Goal: Task Accomplishment & Management: Manage account settings

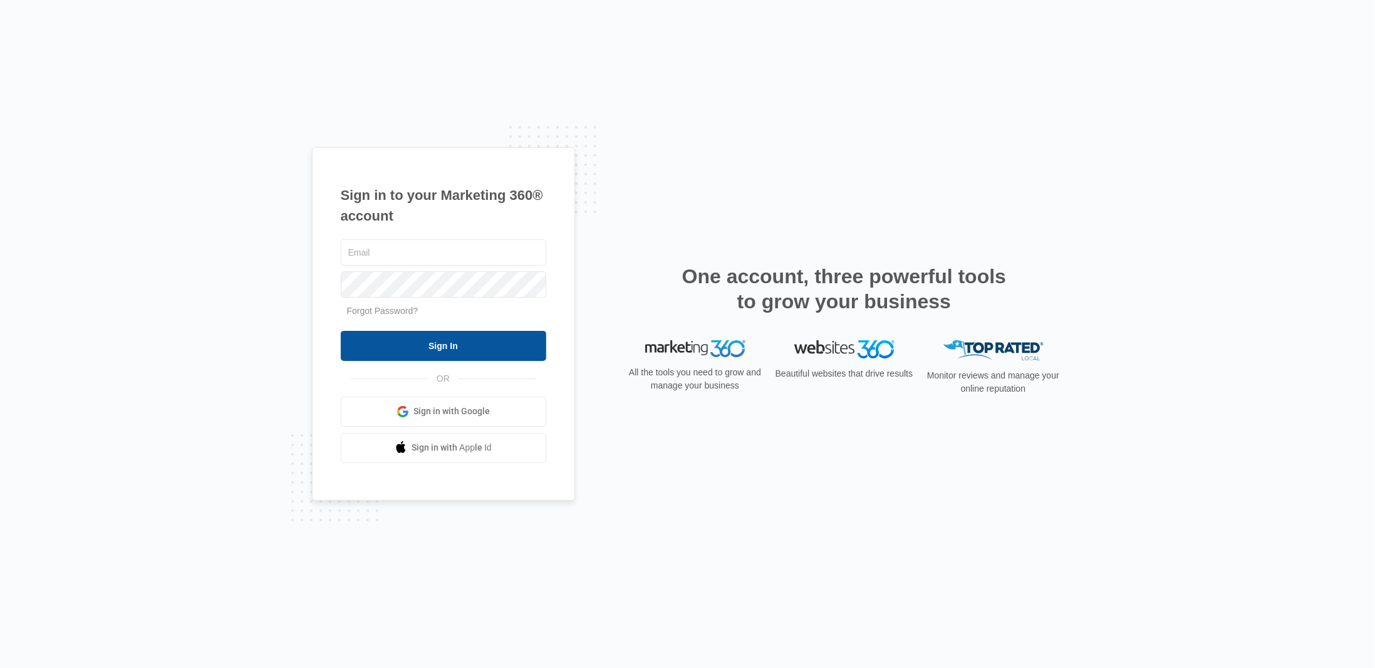
type input "[PERSON_NAME][EMAIL_ADDRESS][DOMAIN_NAME]"
click at [462, 358] on input "Sign In" at bounding box center [443, 346] width 205 height 30
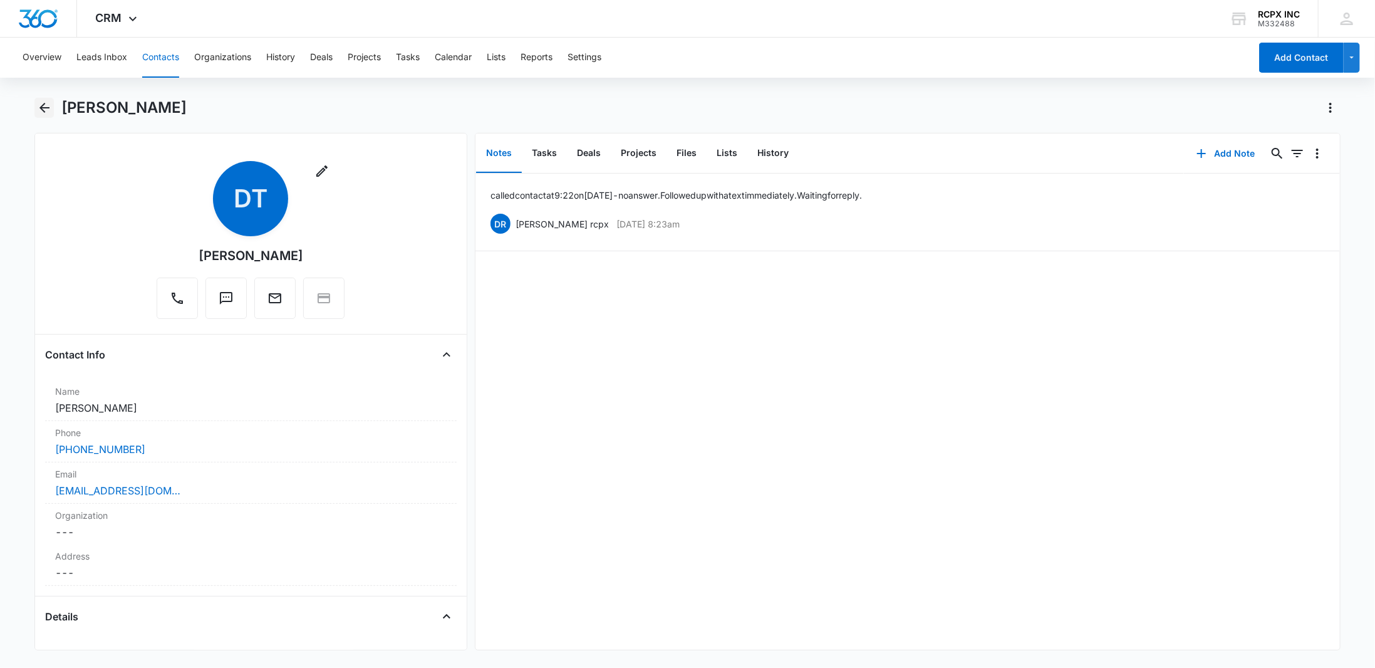
click at [45, 108] on icon "Back" at bounding box center [44, 108] width 10 height 10
click at [40, 110] on icon "Back" at bounding box center [44, 107] width 15 height 15
click at [121, 56] on button "Leads Inbox" at bounding box center [101, 58] width 51 height 40
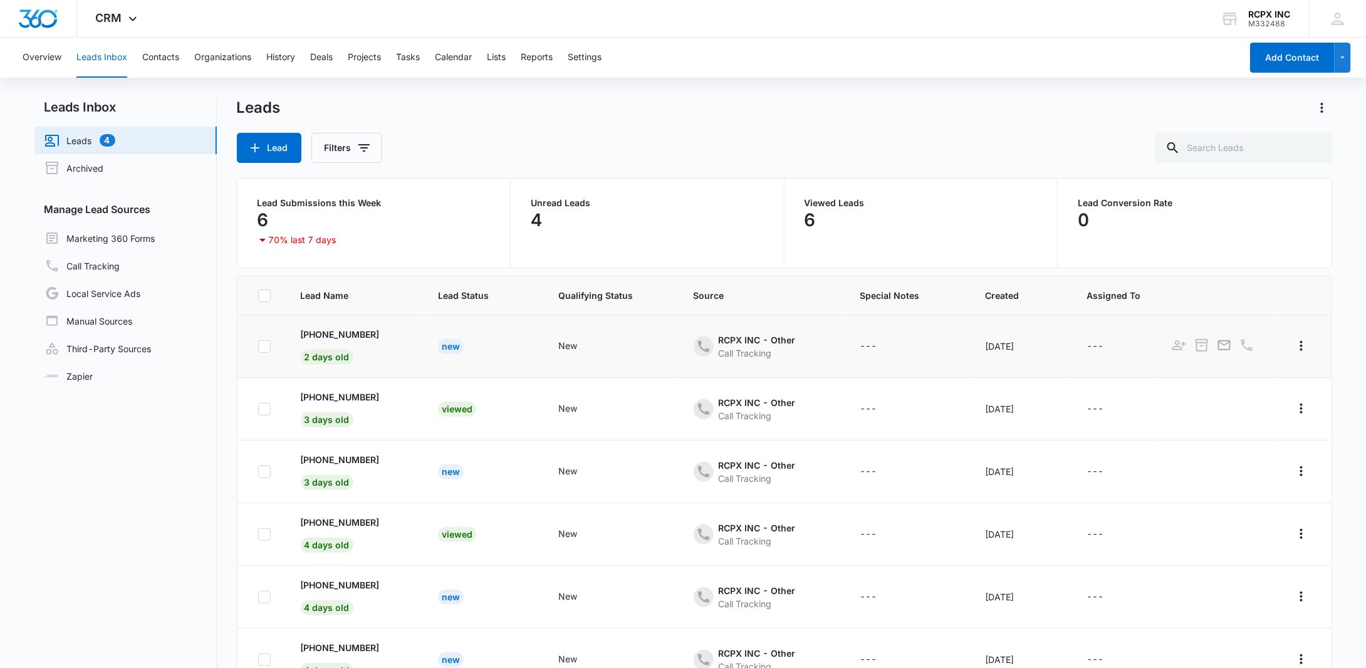
click at [448, 347] on div "New" at bounding box center [451, 346] width 26 height 15
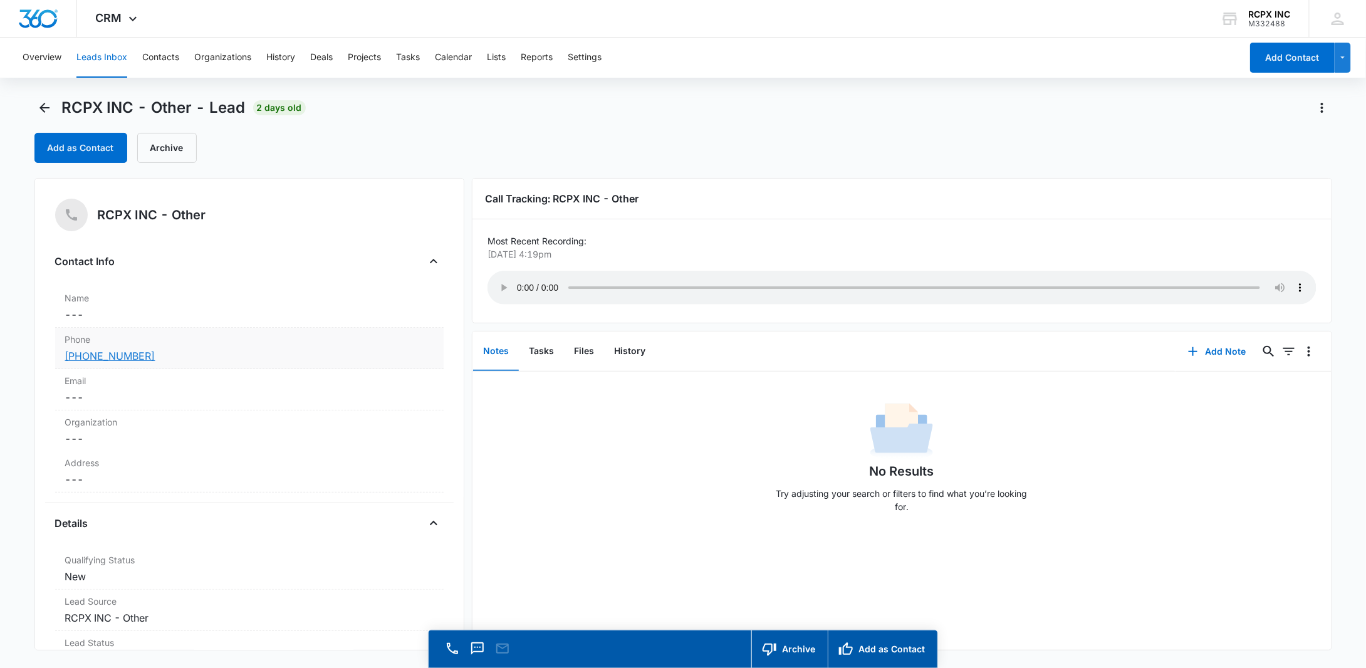
click at [110, 361] on link "(971) 328-8863" at bounding box center [110, 355] width 90 height 15
click at [54, 111] on div "RCPX INC - Other - Lead 2 days old" at bounding box center [169, 108] width 271 height 20
click at [175, 60] on button "Contacts" at bounding box center [160, 58] width 37 height 40
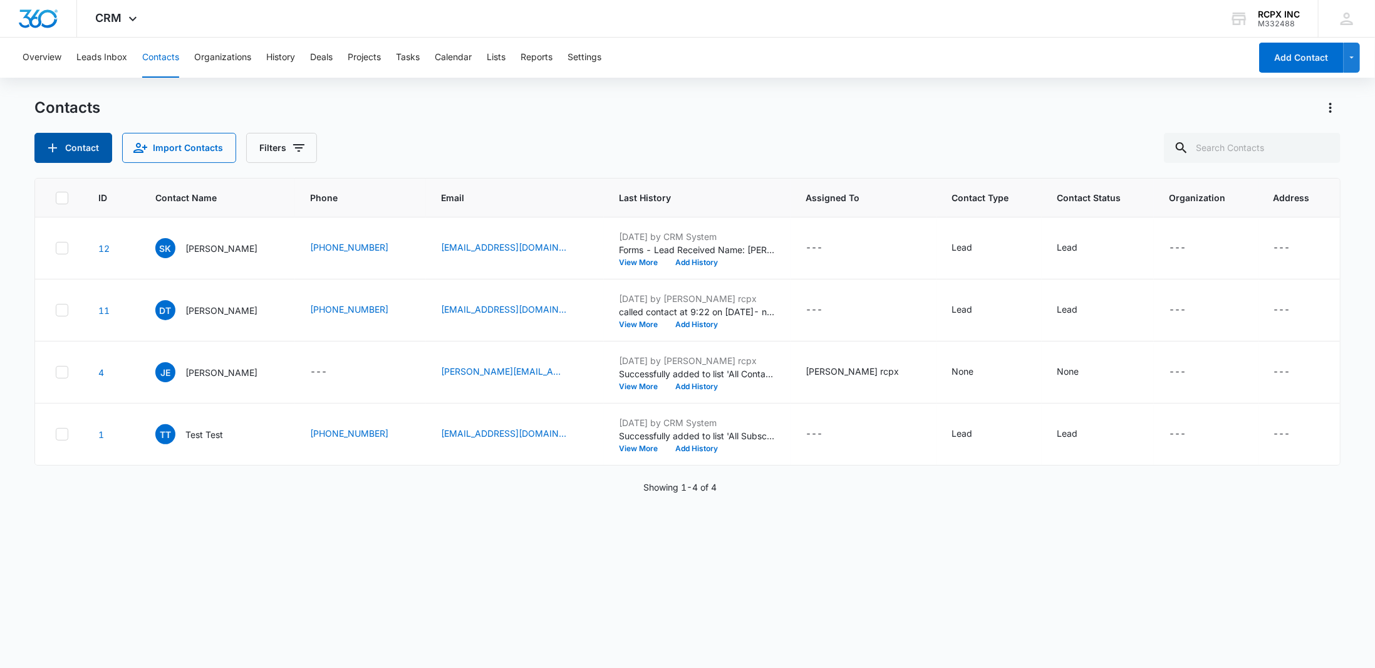
click at [104, 156] on button "Contact" at bounding box center [73, 148] width 78 height 30
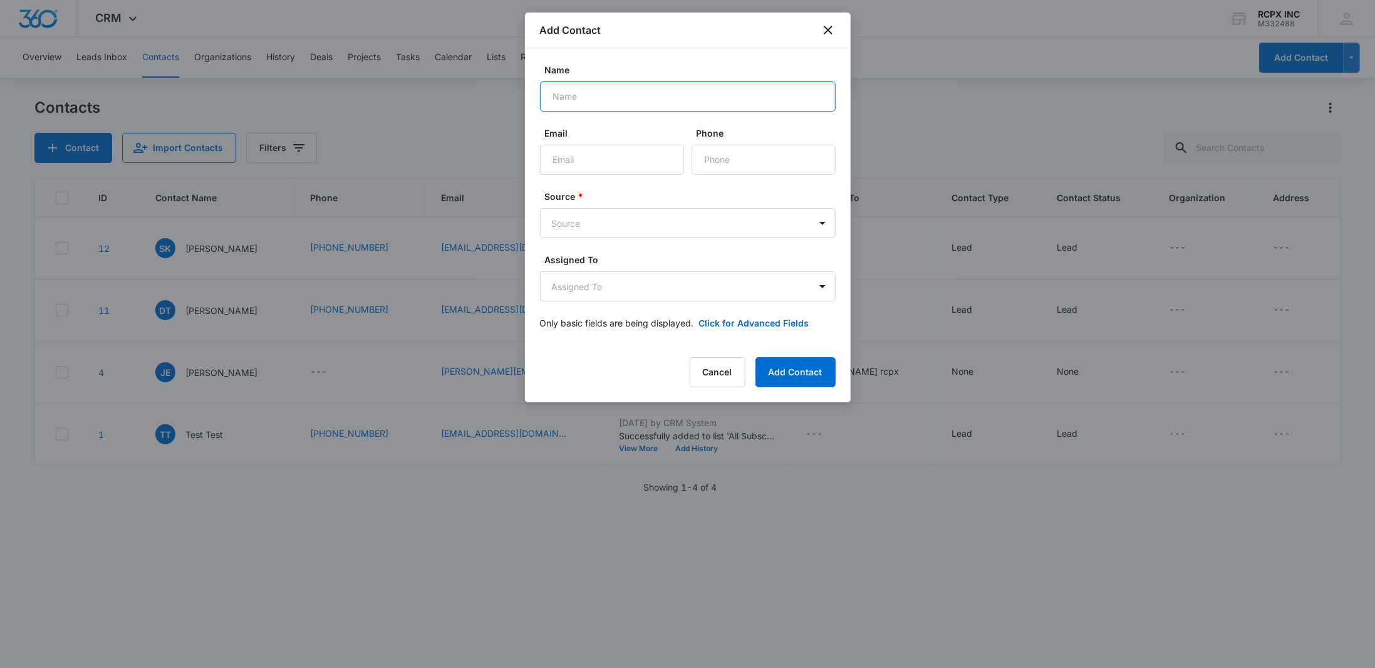
click at [690, 100] on input "Name" at bounding box center [688, 96] width 296 height 30
type input "[PERSON_NAME]"
click at [637, 158] on input "Email" at bounding box center [612, 160] width 144 height 30
click at [601, 167] on input "Email" at bounding box center [612, 160] width 144 height 30
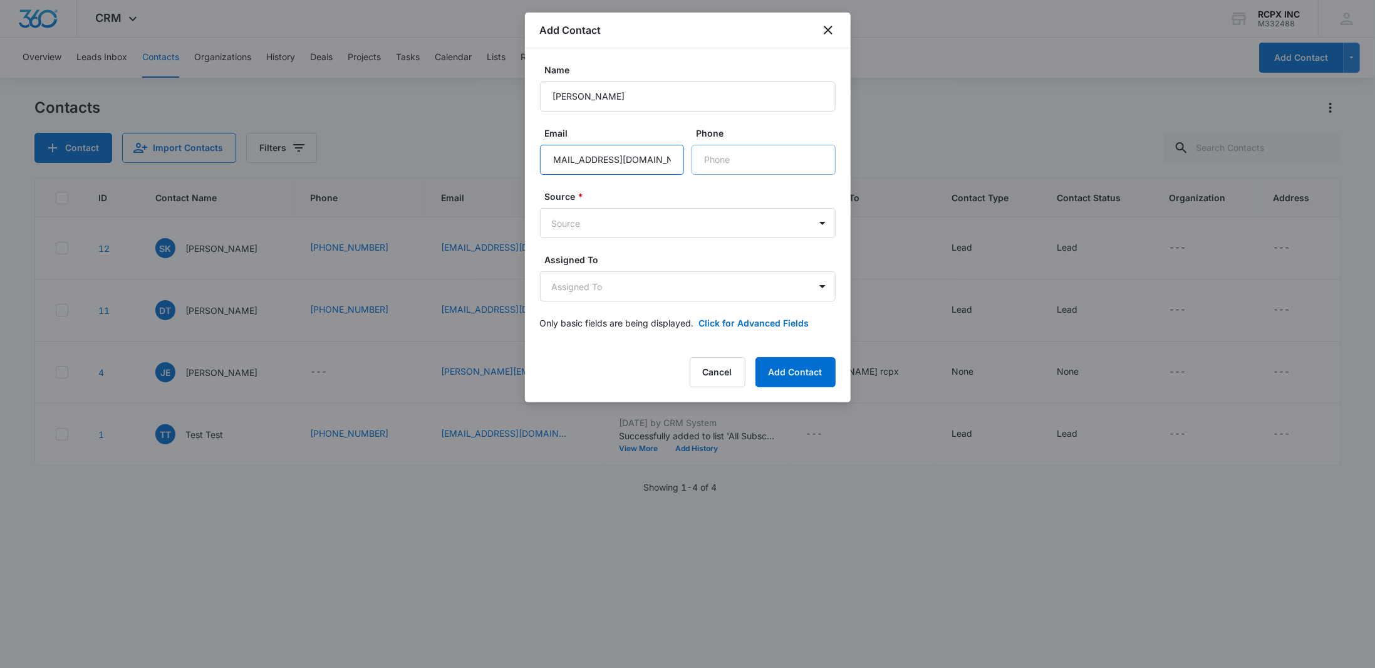
type input "[EMAIL_ADDRESS][DOMAIN_NAME]"
click at [748, 165] on input "Phone" at bounding box center [764, 160] width 144 height 30
type input "[PHONE_NUMBER]"
click at [680, 223] on body "CRM Apps Reputation Websites Forms CRM Email Social Payments POS Content Ads In…" at bounding box center [687, 334] width 1375 height 668
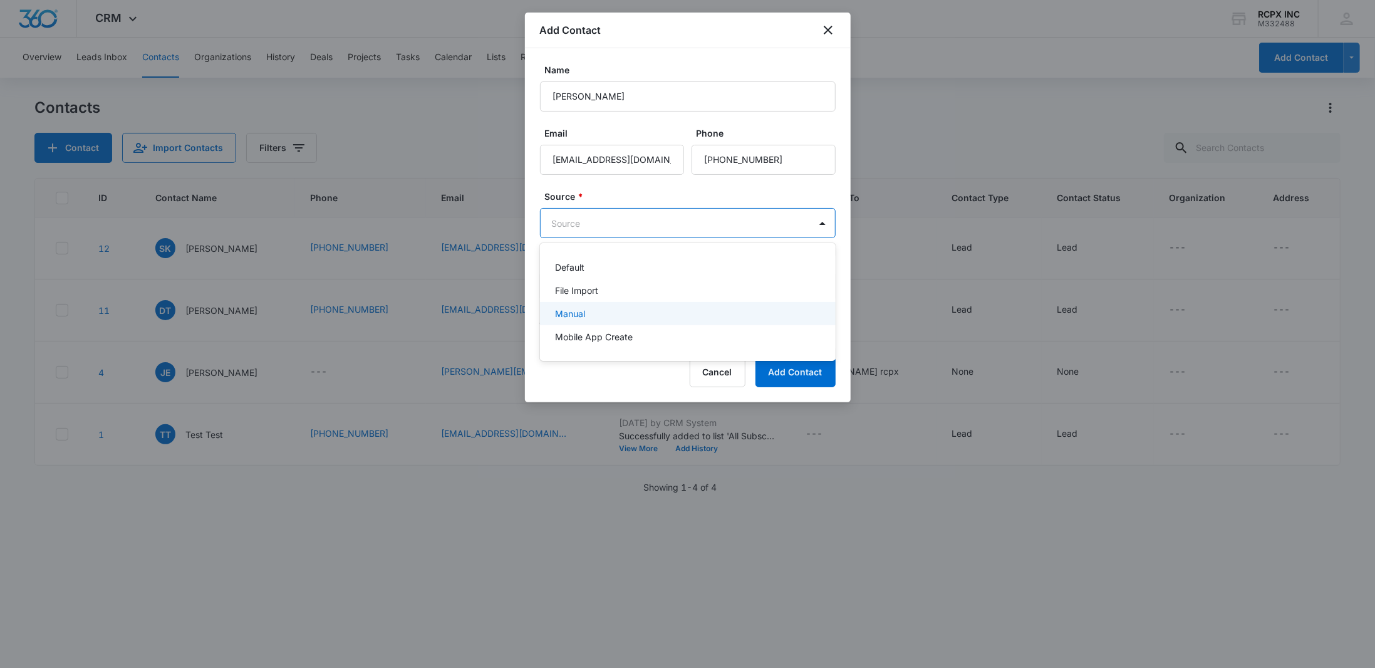
click at [722, 315] on div "Manual" at bounding box center [686, 313] width 263 height 13
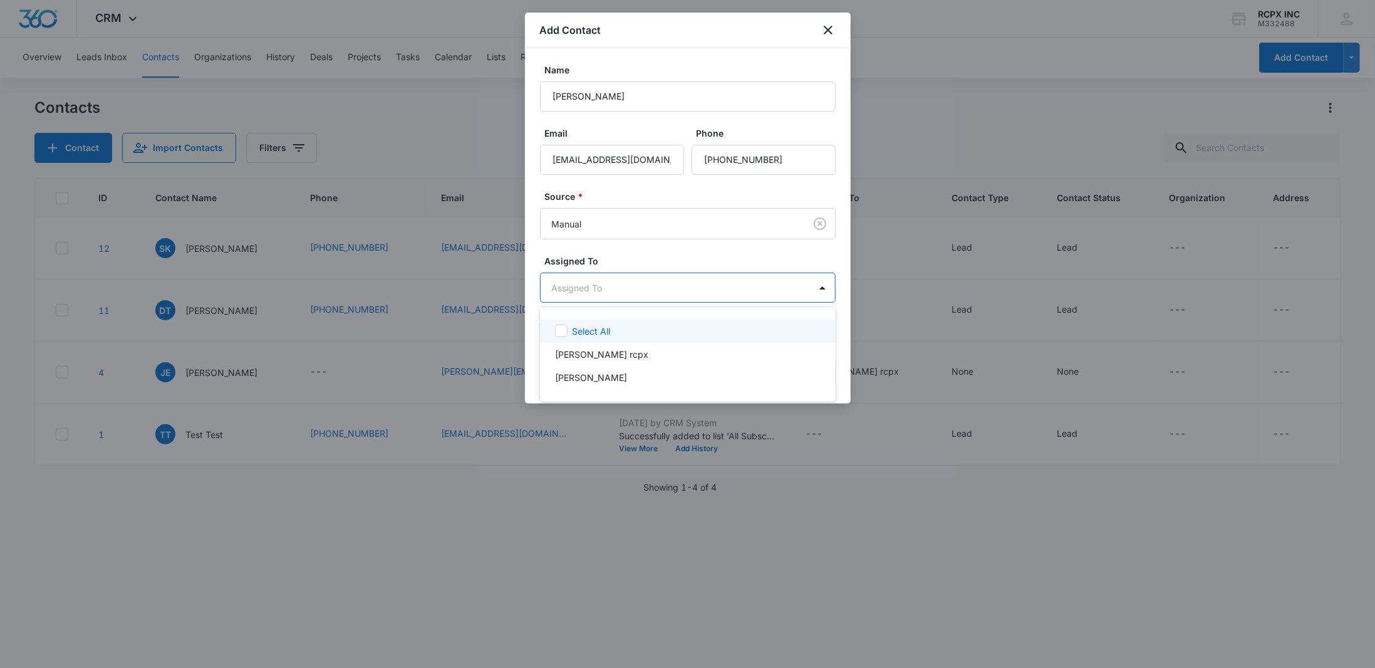
click at [758, 288] on body "CRM Apps Reputation Websites Forms CRM Email Social Payments POS Content Ads In…" at bounding box center [687, 334] width 1375 height 668
click at [753, 370] on div "[PERSON_NAME]" at bounding box center [688, 377] width 296 height 23
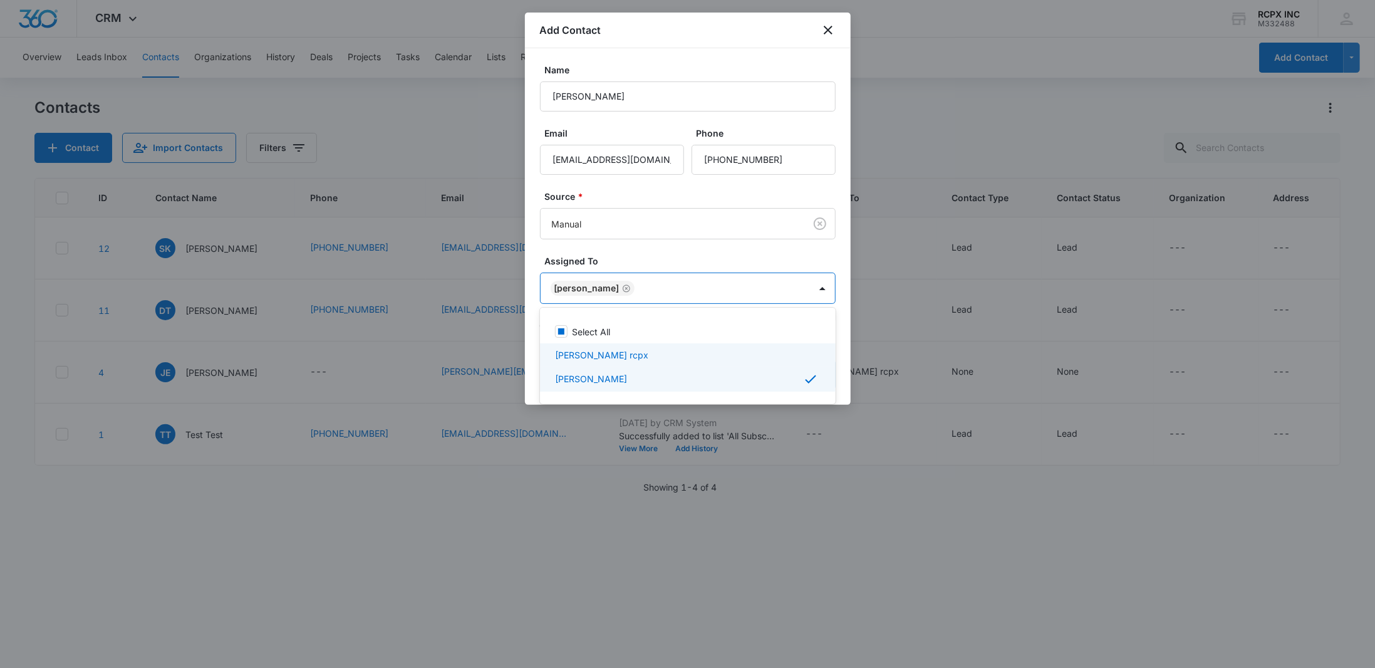
click at [763, 355] on div "[PERSON_NAME] rcpx" at bounding box center [686, 354] width 263 height 13
click at [812, 291] on div at bounding box center [687, 334] width 1375 height 668
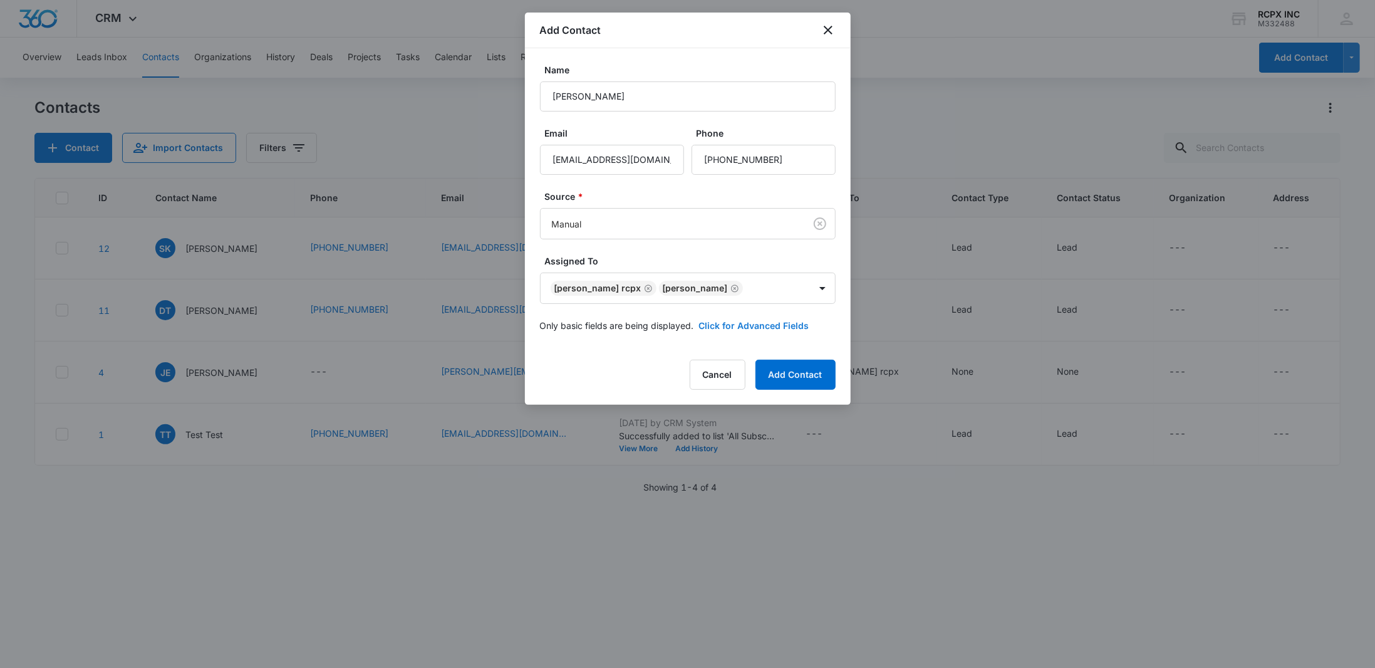
click at [785, 324] on button "Click for Advanced Fields" at bounding box center [754, 325] width 110 height 13
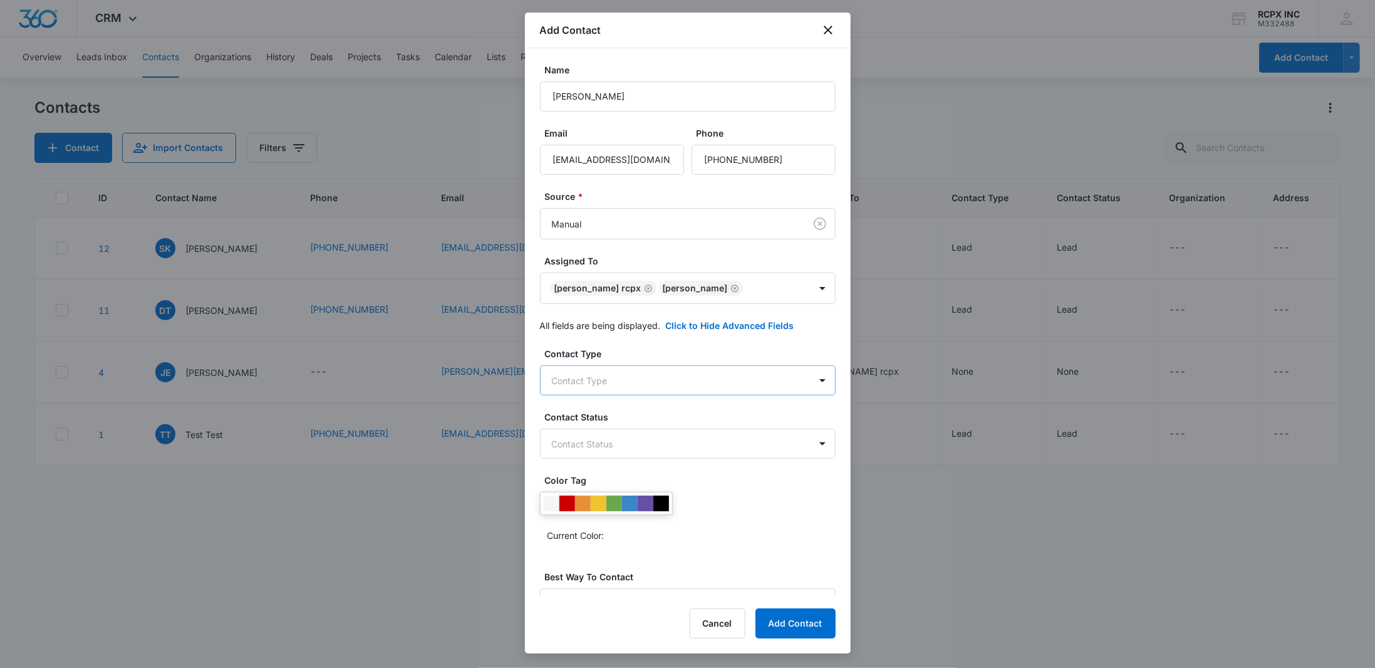
click at [802, 381] on body "CRM Apps Reputation Websites Forms CRM Email Social Payments POS Content Ads In…" at bounding box center [687, 334] width 1375 height 668
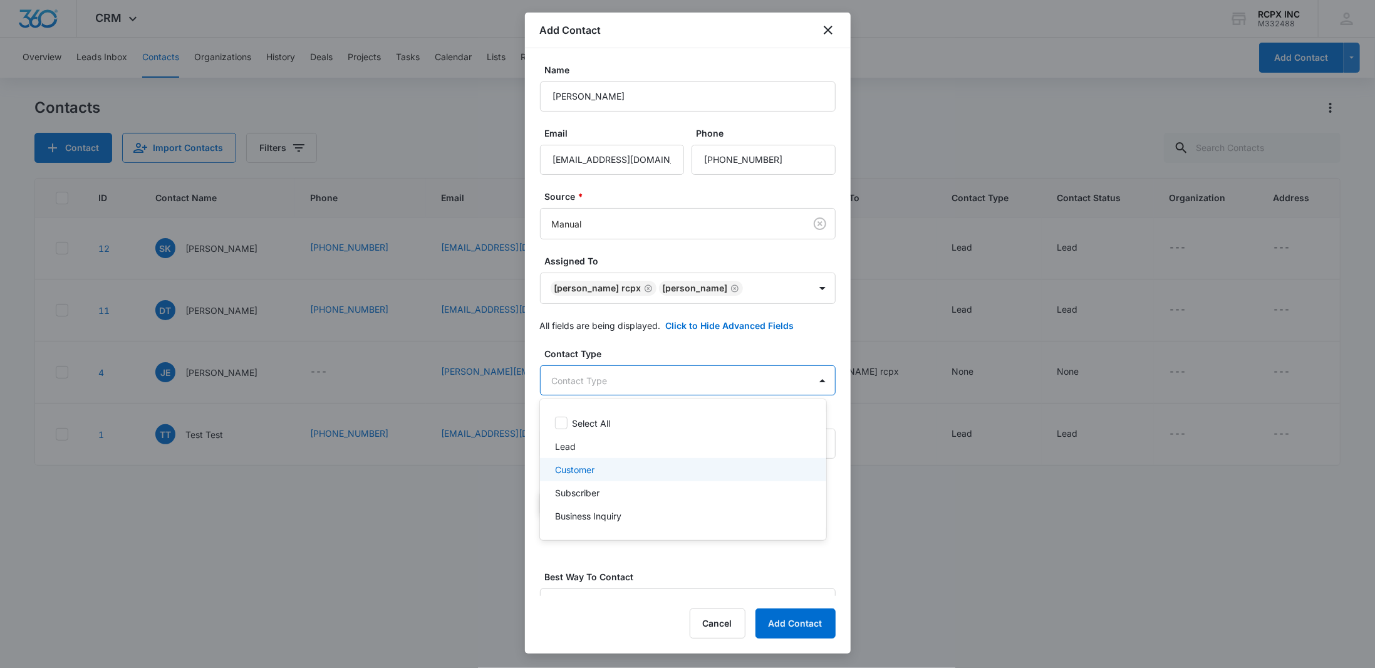
click at [793, 479] on div "Customer" at bounding box center [683, 469] width 286 height 23
click at [811, 379] on div at bounding box center [687, 334] width 1375 height 668
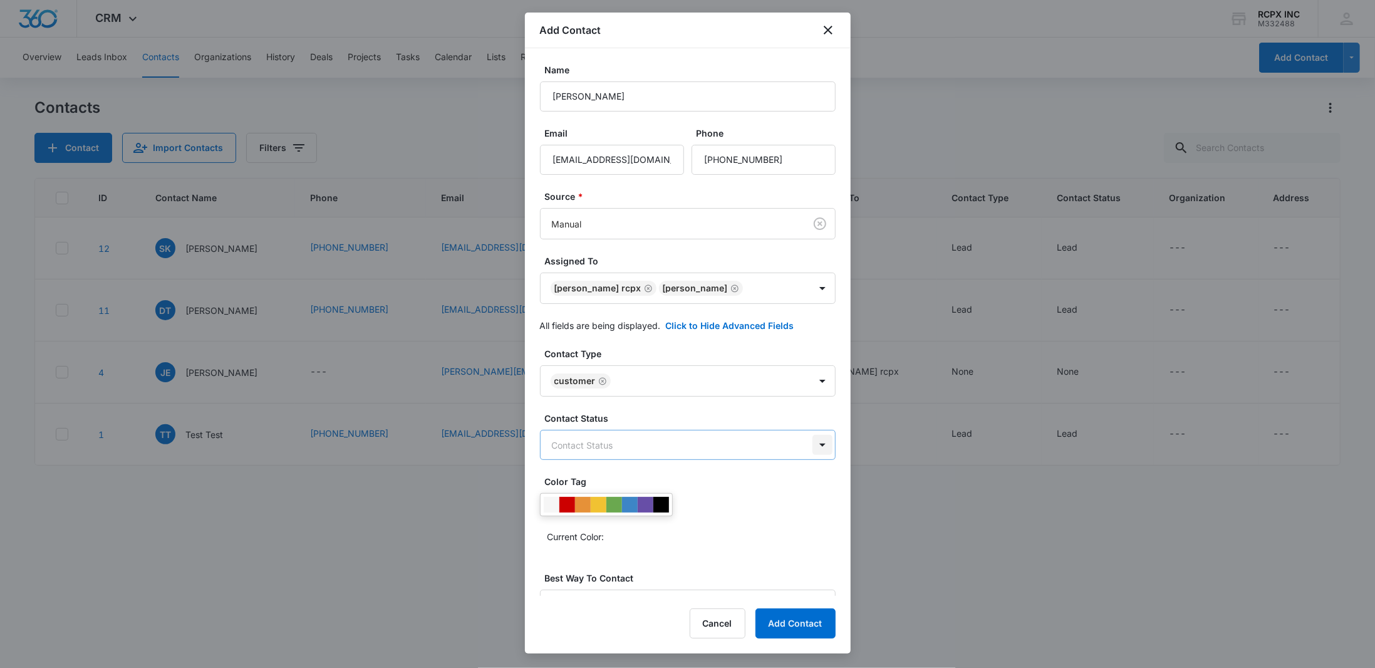
click at [813, 442] on body "CRM Apps Reputation Websites Forms CRM Email Social Payments POS Content Ads In…" at bounding box center [687, 334] width 1375 height 668
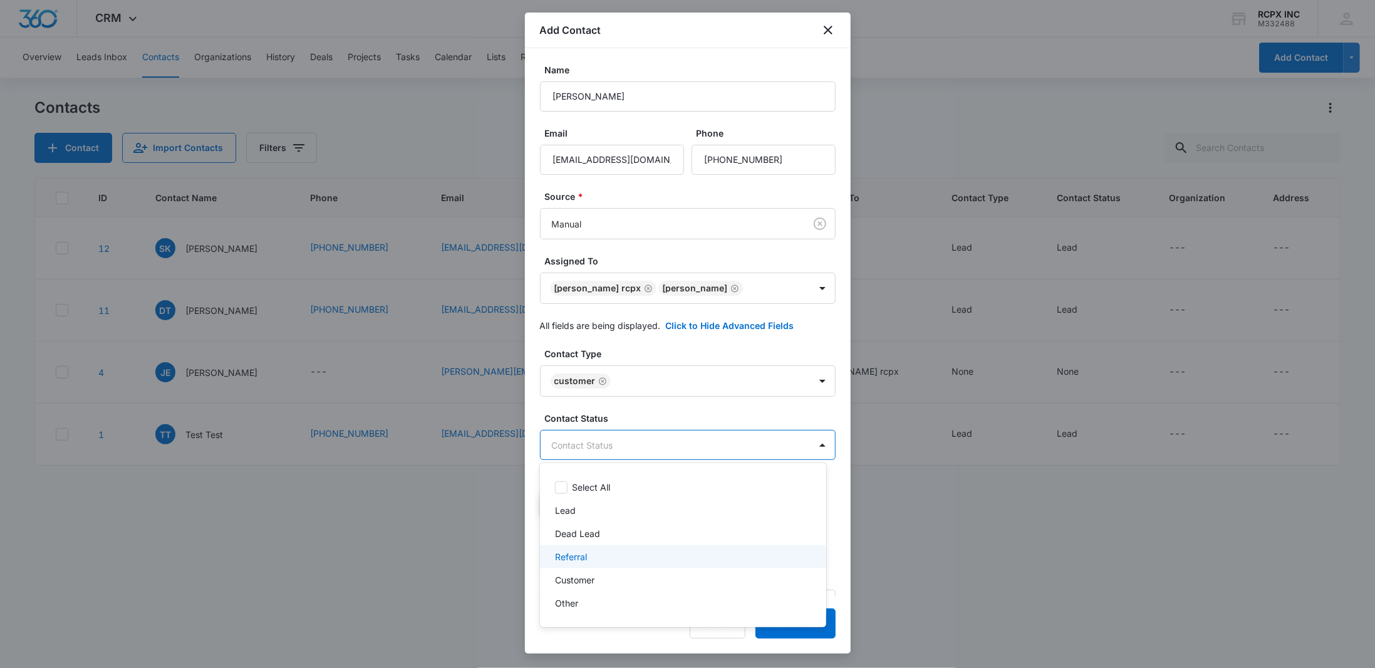
click at [772, 563] on div "Referral" at bounding box center [683, 556] width 286 height 23
click at [810, 444] on div at bounding box center [687, 334] width 1375 height 668
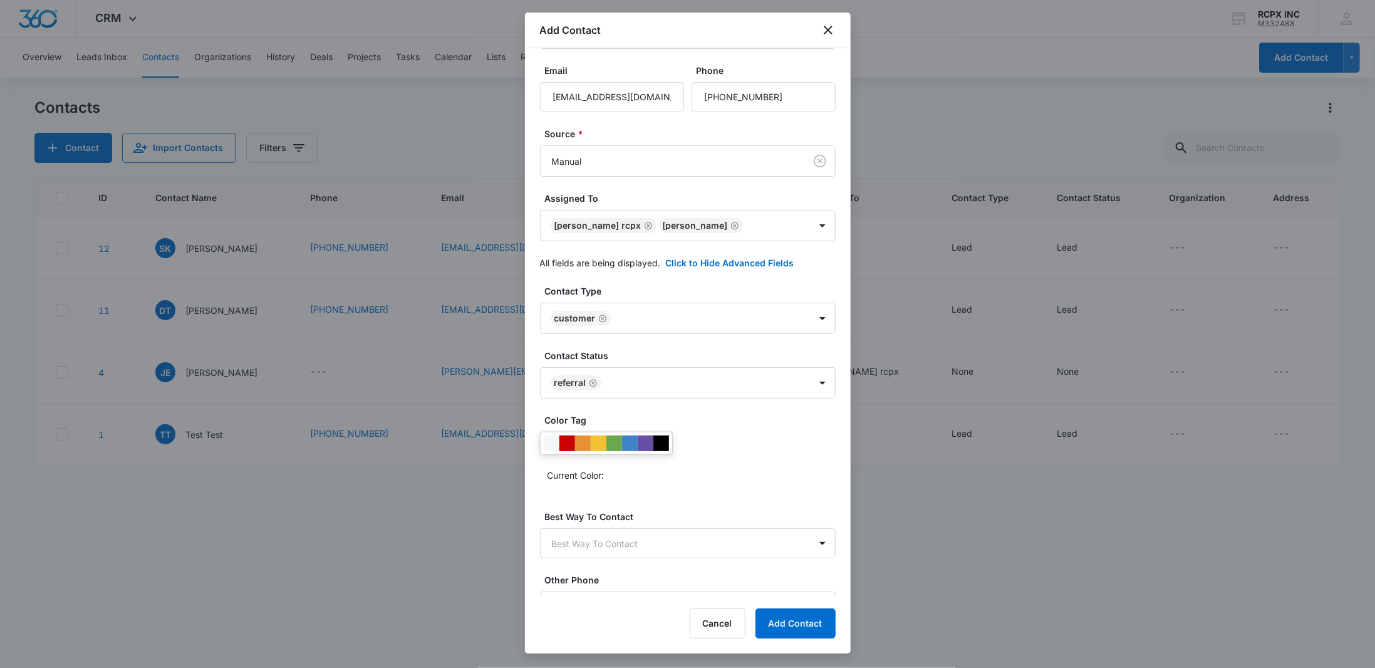
scroll to position [85, 0]
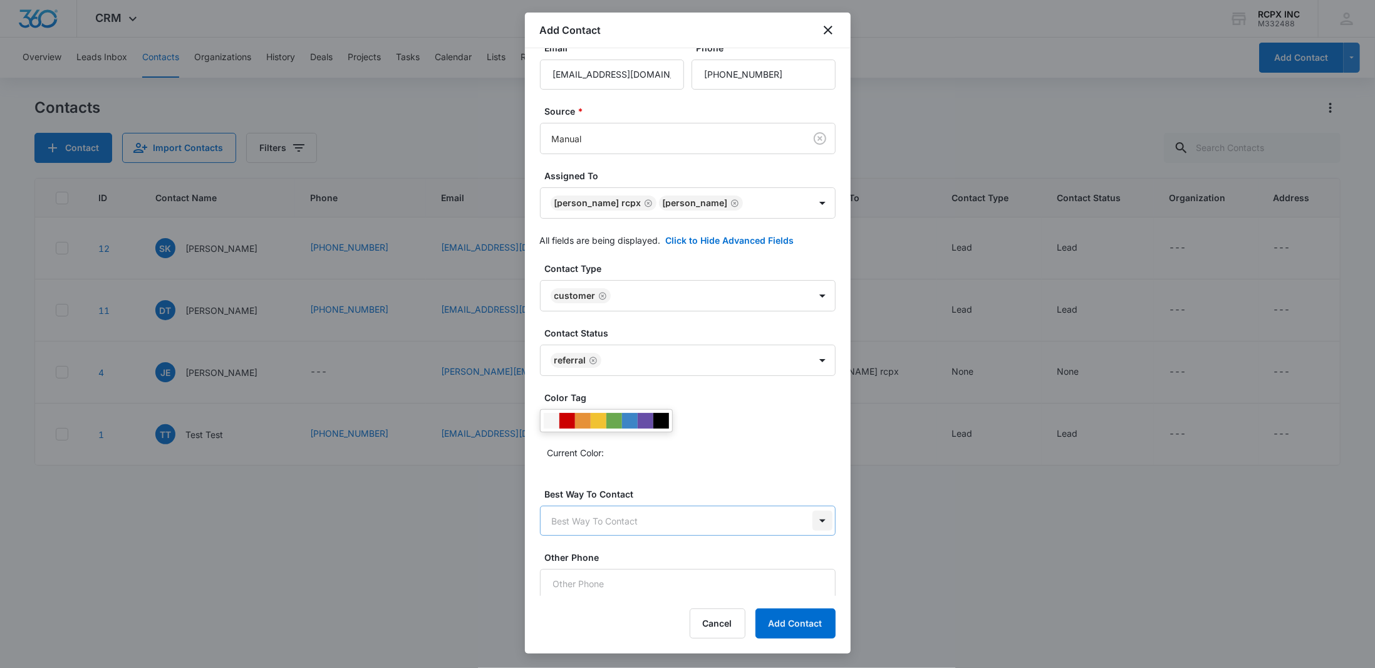
click at [822, 524] on body "CRM Apps Reputation Websites Forms CRM Email Social Payments POS Content Ads In…" at bounding box center [687, 334] width 1375 height 668
click at [784, 586] on div "Text" at bounding box center [682, 584] width 254 height 13
click at [807, 470] on div "Contact Type Customer Contact Status Referral Color Tag Current Color: Best Way…" at bounding box center [688, 431] width 296 height 338
click at [812, 360] on body "CRM Apps Reputation Websites Forms CRM Email Social Payments POS Content Ads In…" at bounding box center [687, 334] width 1375 height 668
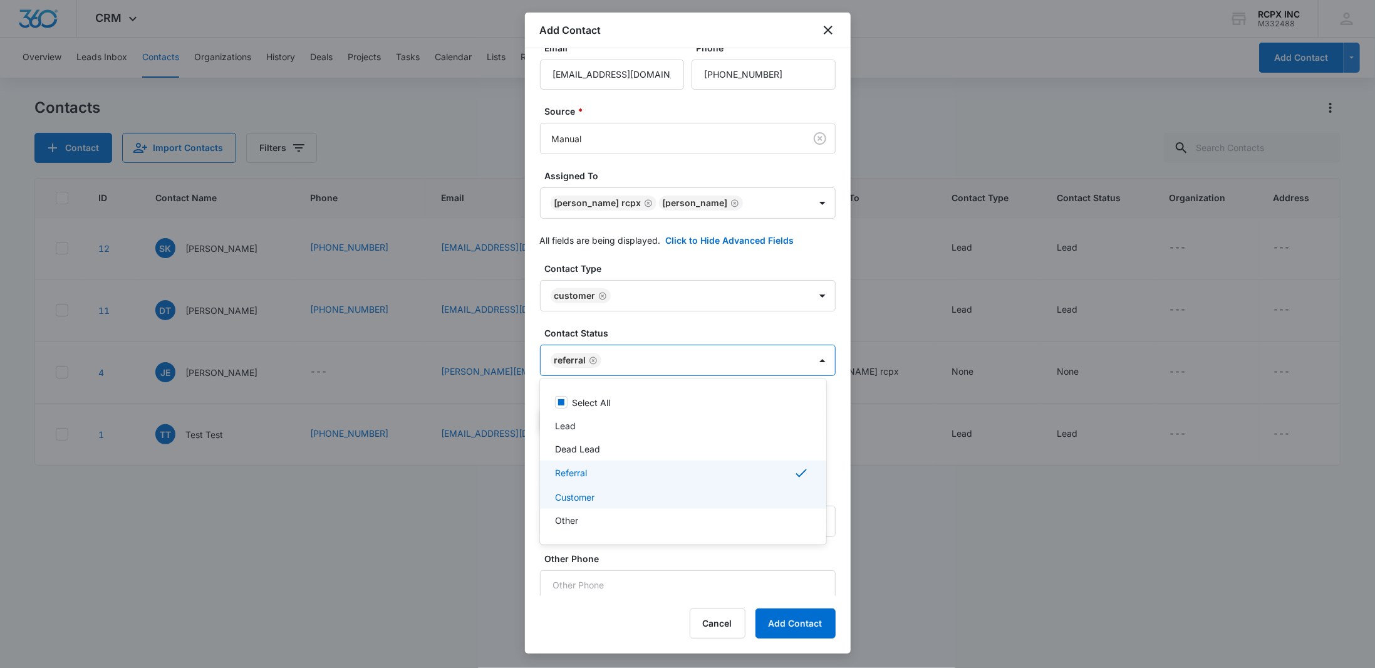
click at [762, 494] on div "Customer" at bounding box center [682, 496] width 254 height 13
click at [773, 479] on div "Referral" at bounding box center [682, 472] width 254 height 15
click at [810, 297] on div at bounding box center [687, 334] width 1375 height 668
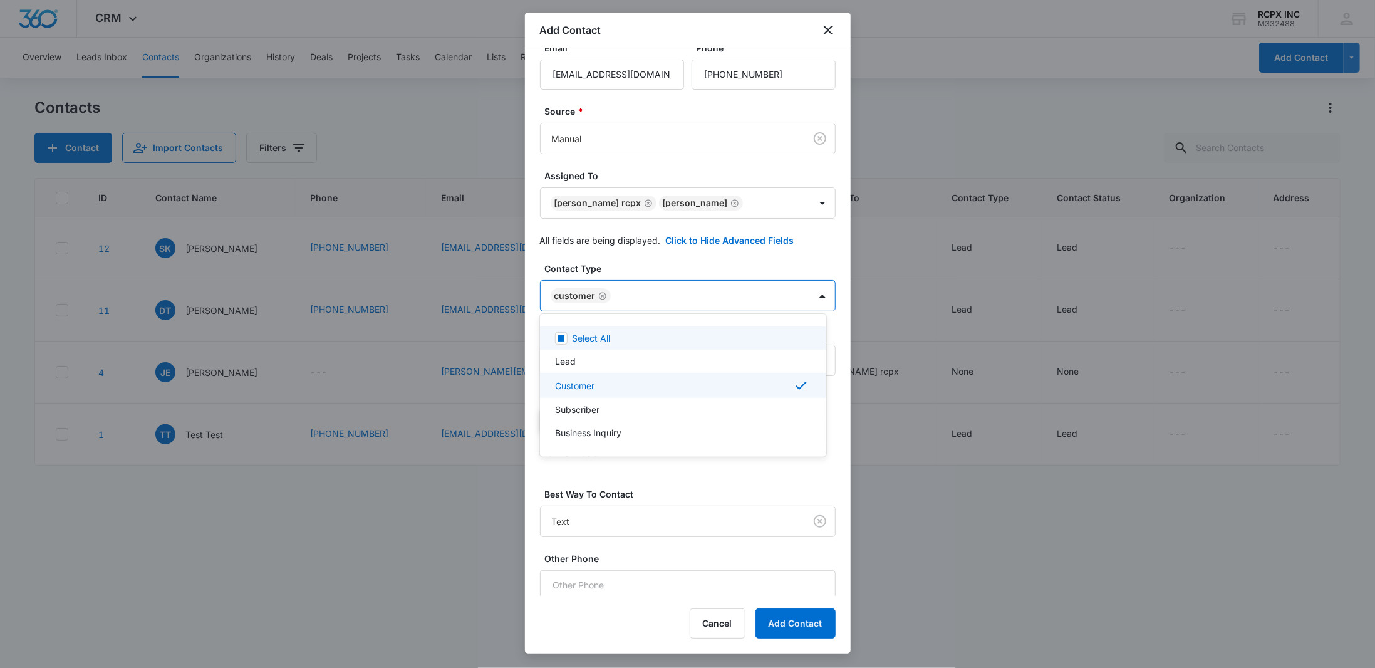
click at [811, 297] on body "CRM Apps Reputation Websites Forms CRM Email Social Payments POS Content Ads In…" at bounding box center [687, 334] width 1375 height 668
click at [801, 623] on div at bounding box center [687, 334] width 1375 height 668
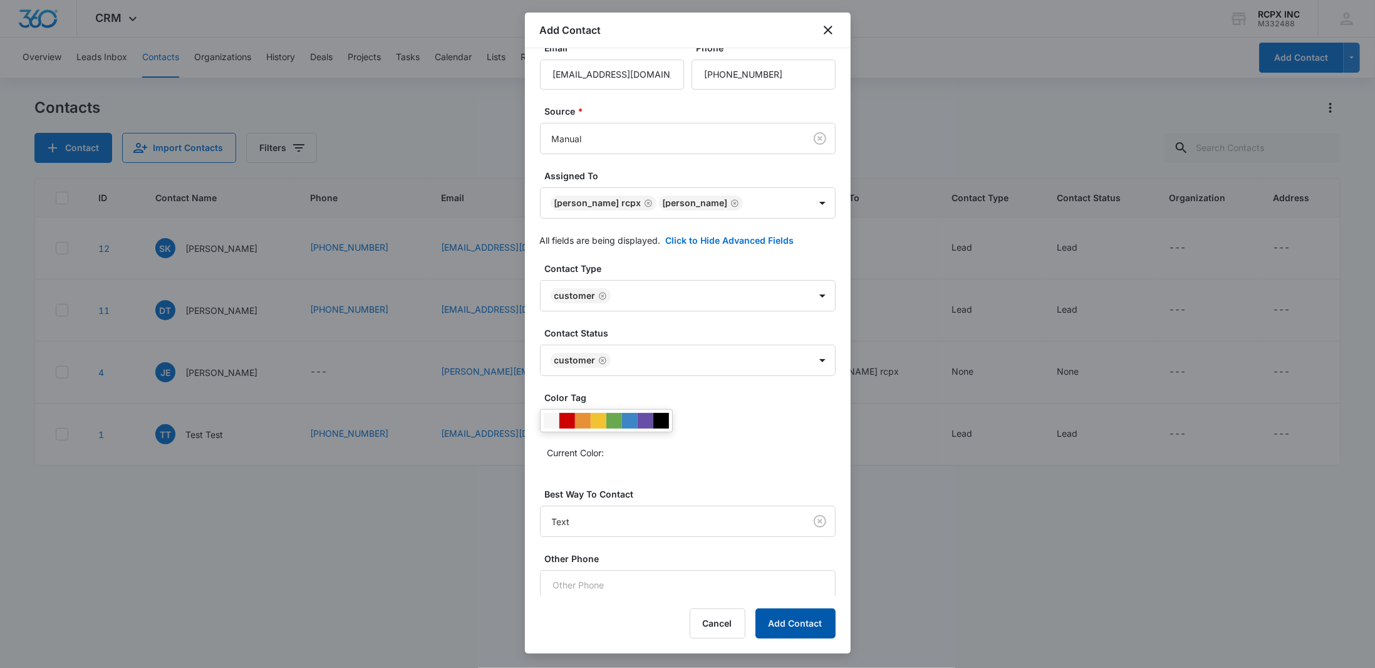
click at [801, 623] on button "Add Contact" at bounding box center [795, 623] width 80 height 30
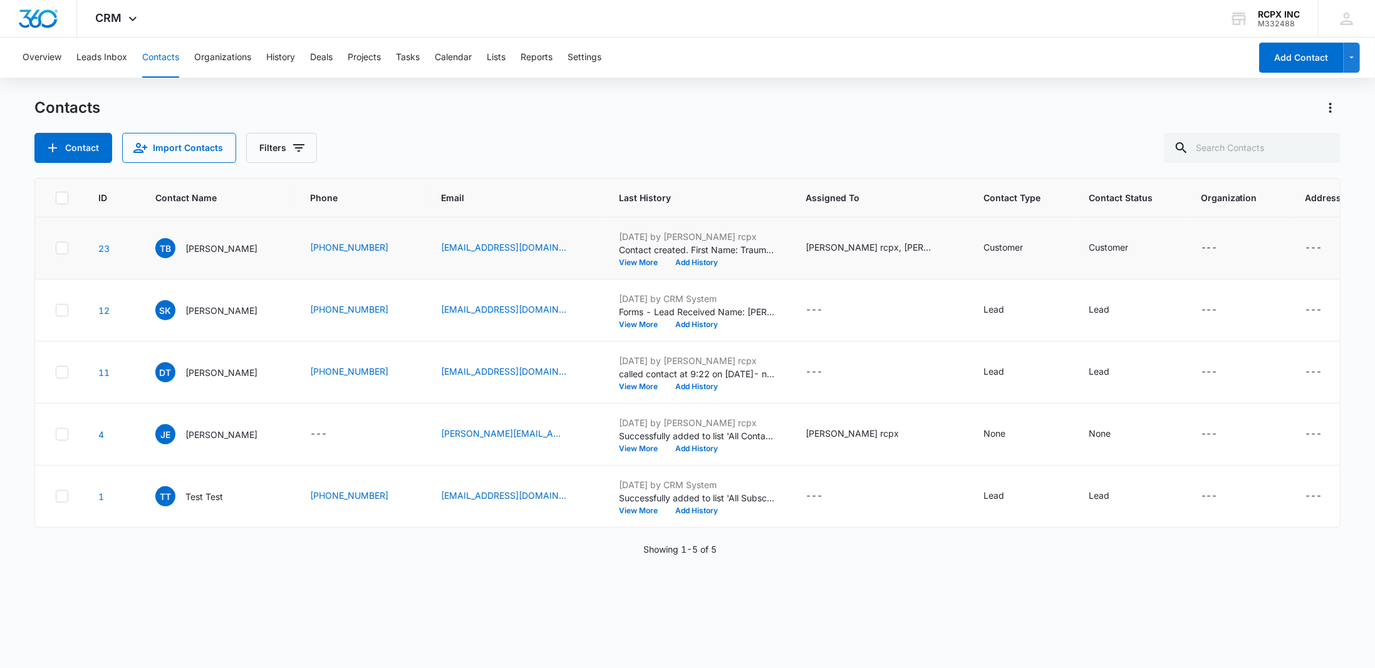
click at [63, 249] on icon at bounding box center [61, 247] width 11 height 11
click at [56, 249] on input "checkbox" at bounding box center [55, 248] width 1 height 1
click at [273, 247] on icon "Contact Name - Traumeika Bryant - Select to Edit Field" at bounding box center [272, 245] width 15 height 15
click at [1310, 246] on div "---" at bounding box center [1324, 248] width 39 height 15
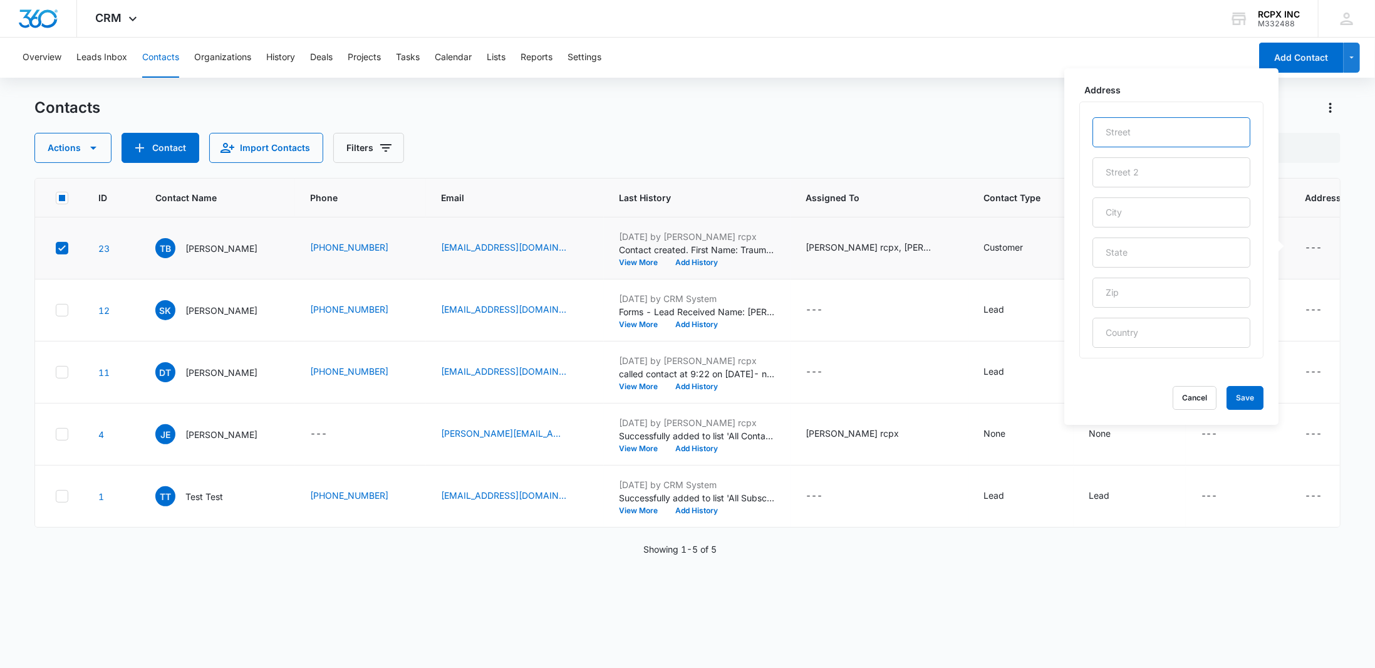
click at [1168, 125] on input "text" at bounding box center [1171, 132] width 158 height 30
type input "[STREET_ADDRESS]"
click at [1174, 210] on input "text" at bounding box center [1171, 212] width 158 height 30
type input "[PERSON_NAME] [PERSON_NAME]"
click at [1179, 247] on input "text" at bounding box center [1171, 252] width 158 height 30
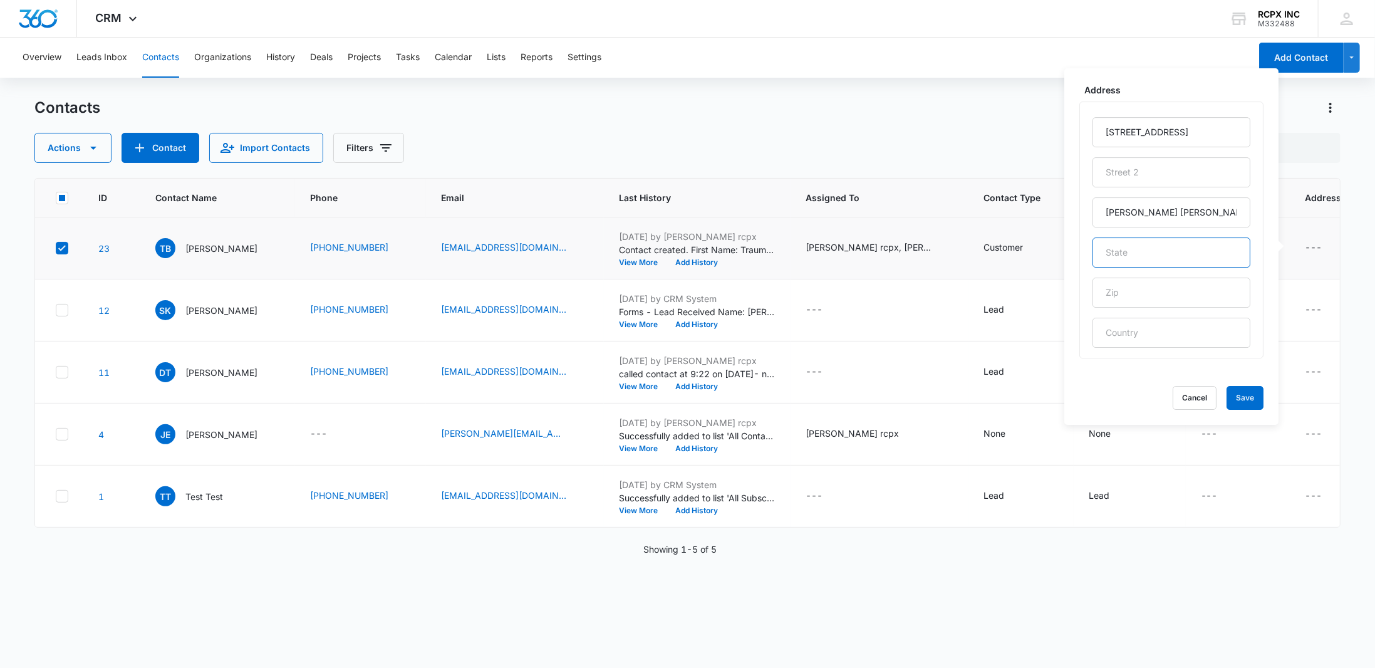
type input "GA"
type input "31008-8531"
type input "[GEOGRAPHIC_DATA]"
drag, startPoint x: 1171, startPoint y: 289, endPoint x: 1131, endPoint y: 293, distance: 40.8
click at [1131, 293] on input "31008-8531" at bounding box center [1171, 292] width 158 height 30
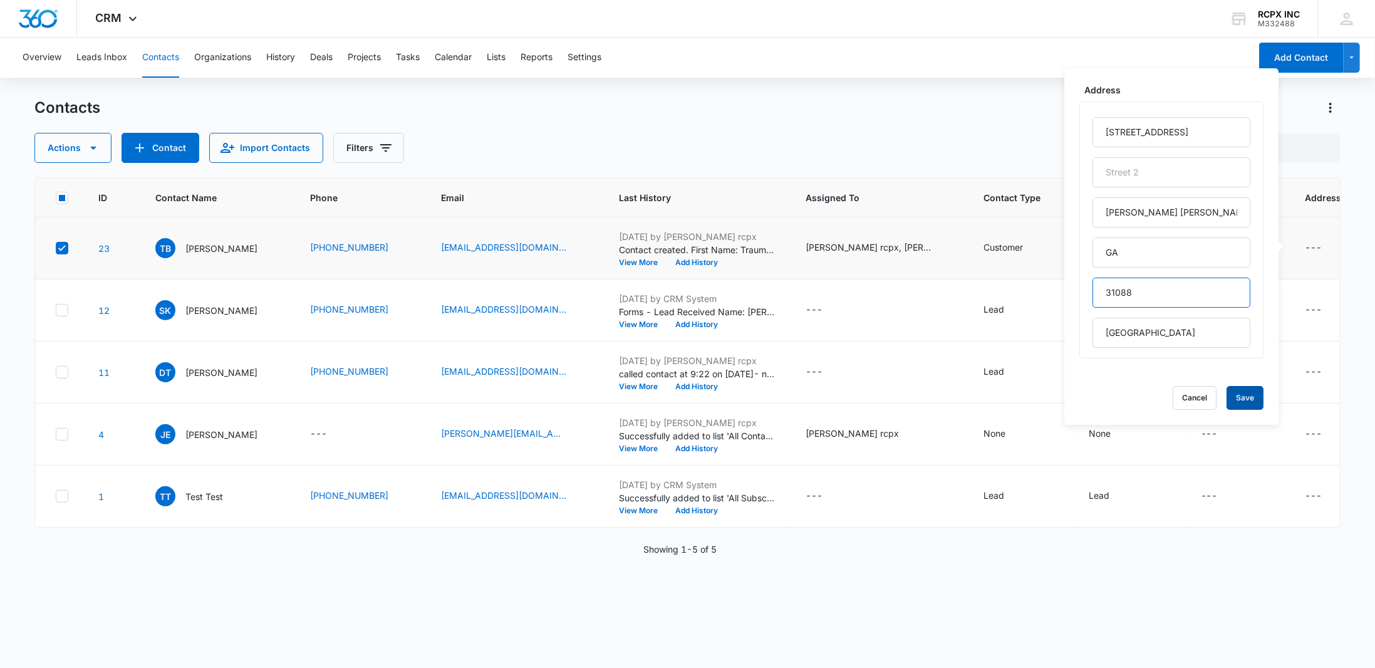
type input "31088"
click at [1248, 399] on button "Save" at bounding box center [1244, 398] width 37 height 24
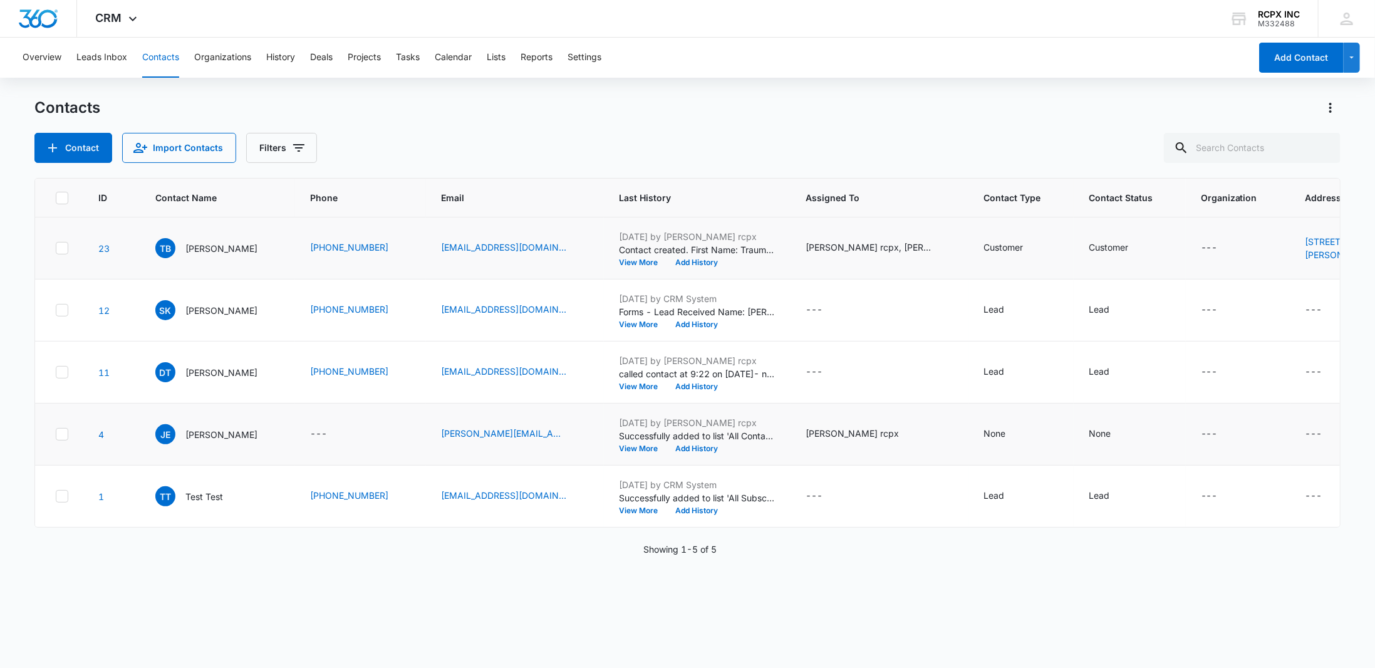
click at [1290, 465] on td "---" at bounding box center [1360, 434] width 140 height 62
click at [1013, 442] on icon "Contact Type - None - Select to Edit Field" at bounding box center [1020, 434] width 15 height 15
click at [1034, 433] on div at bounding box center [1032, 435] width 20 height 20
click at [993, 501] on div "Lead" at bounding box center [988, 501] width 77 height 13
drag, startPoint x: 1010, startPoint y: 470, endPoint x: 1012, endPoint y: 460, distance: 9.6
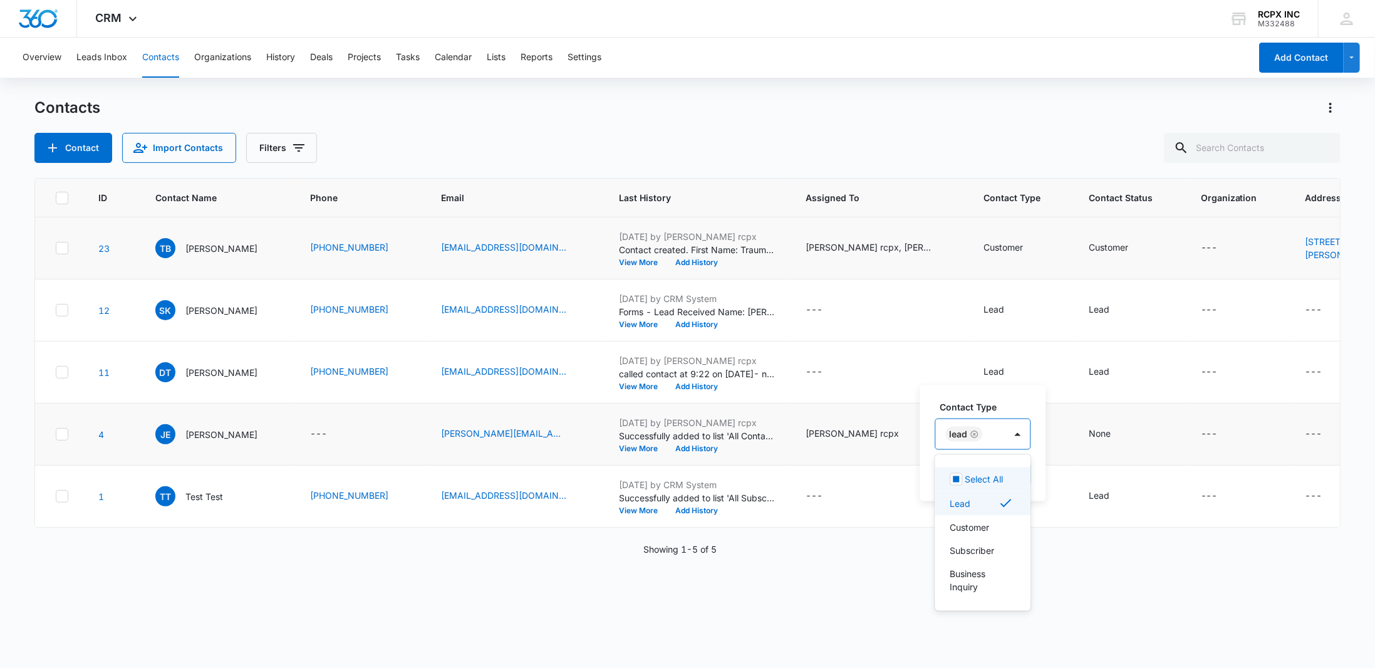
click at [1010, 469] on div "Select All" at bounding box center [983, 478] width 96 height 23
click at [1074, 279] on td "Customer" at bounding box center [1130, 248] width 112 height 62
click at [1089, 440] on div "None" at bounding box center [1100, 433] width 22 height 13
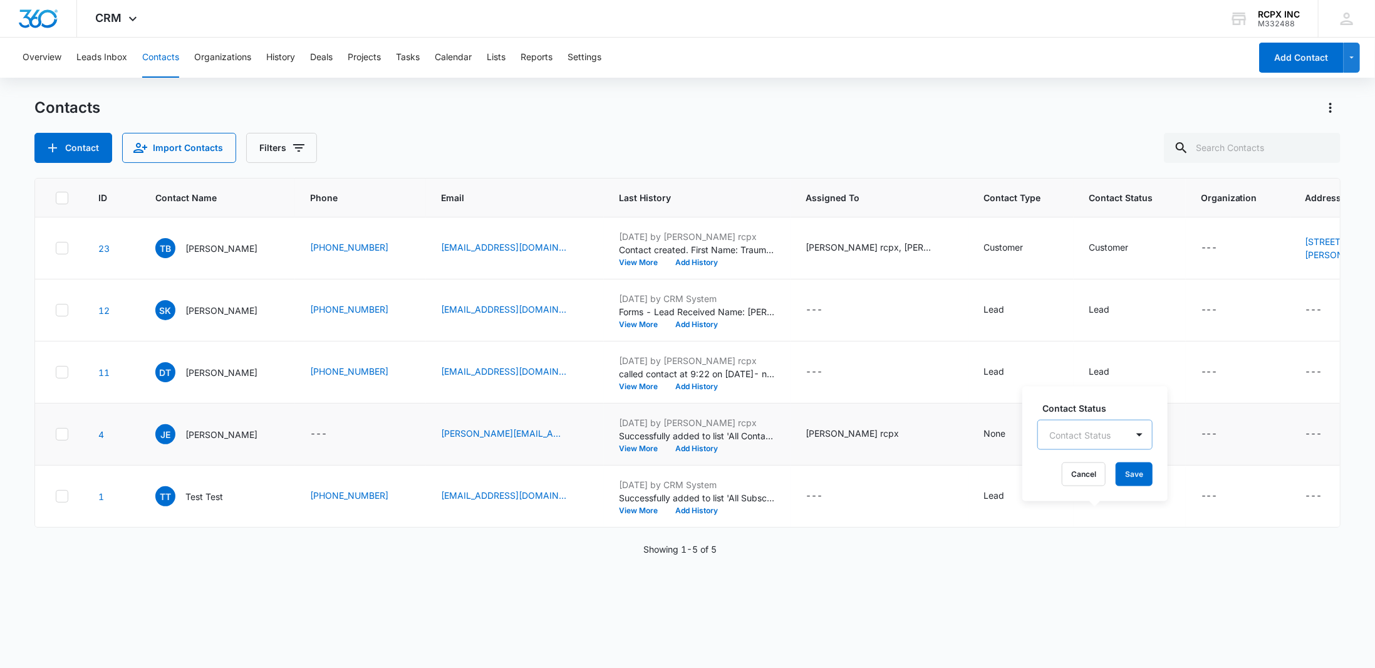
click at [1116, 431] on div "Contact Status" at bounding box center [1082, 434] width 89 height 28
click at [1106, 531] on div "Dead Lead" at bounding box center [1093, 525] width 83 height 13
click at [1136, 341] on td "Lead" at bounding box center [1130, 310] width 112 height 62
click at [1118, 442] on icon "Contact Status - None - Select to Edit Field" at bounding box center [1125, 434] width 15 height 15
click at [1131, 471] on button "Save" at bounding box center [1136, 474] width 37 height 24
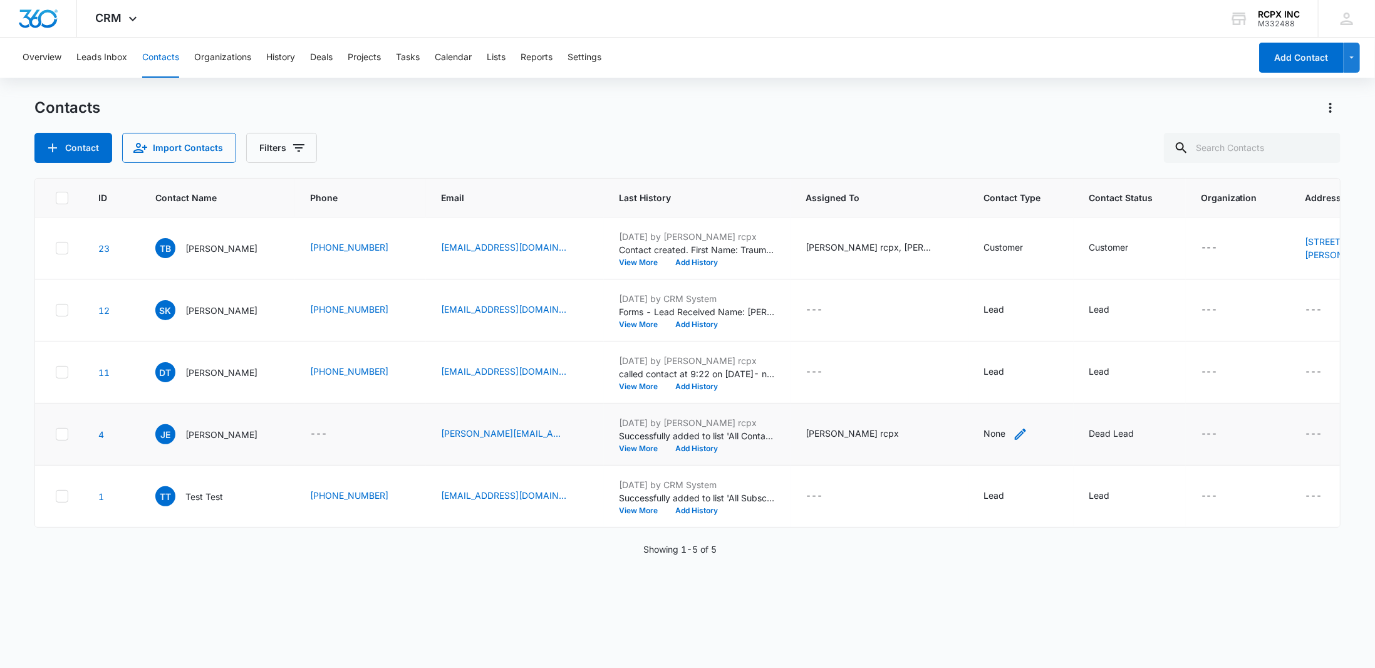
click at [1013, 442] on icon "Contact Type - None - Select to Edit Field" at bounding box center [1020, 434] width 15 height 15
click at [1029, 434] on div at bounding box center [1032, 435] width 20 height 20
click at [1012, 504] on div "Lead" at bounding box center [988, 501] width 77 height 13
click at [1022, 503] on div "Lead" at bounding box center [983, 502] width 96 height 25
click at [1005, 501] on div "Lead" at bounding box center [988, 501] width 77 height 13
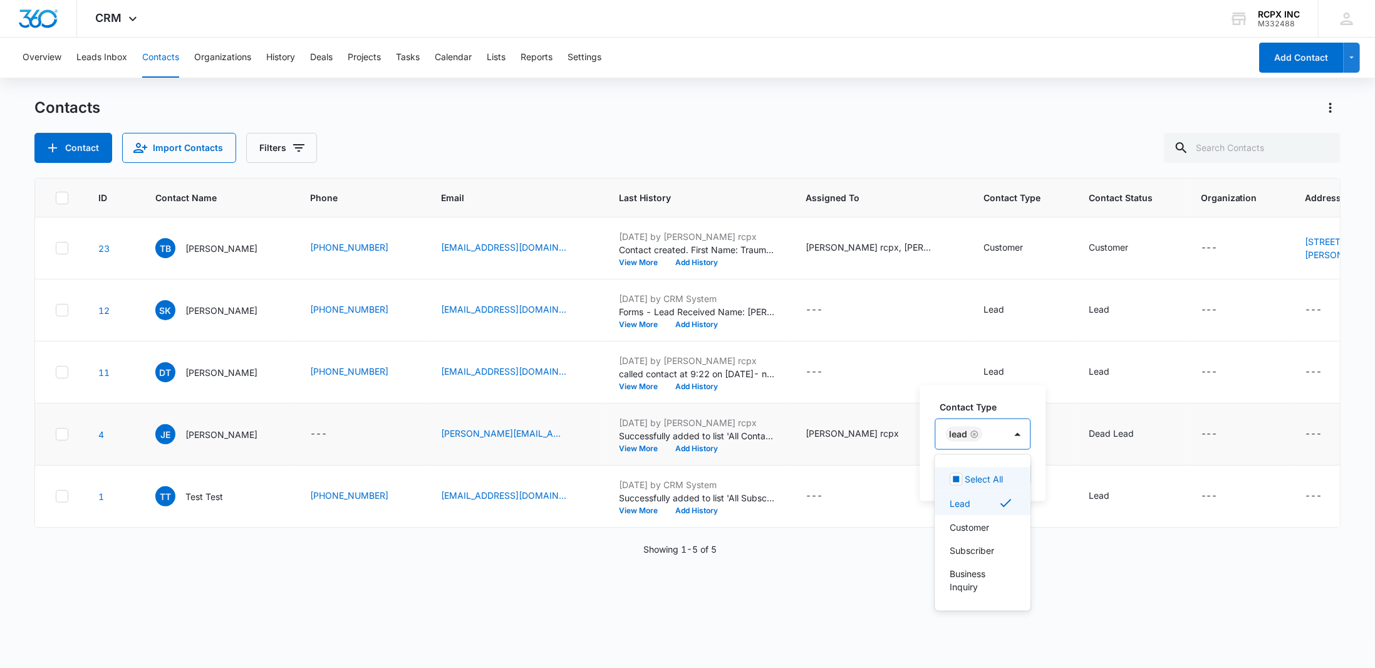
click at [1034, 481] on div "Contact Type option Lead, selected. 5 results available. Use Up and Down to cho…" at bounding box center [983, 443] width 126 height 116
click at [1020, 475] on button "Save" at bounding box center [1012, 474] width 37 height 24
drag, startPoint x: 59, startPoint y: 576, endPoint x: 76, endPoint y: 576, distance: 17.5
click at [60, 502] on icon at bounding box center [61, 495] width 11 height 11
click at [56, 497] on input "checkbox" at bounding box center [55, 496] width 1 height 1
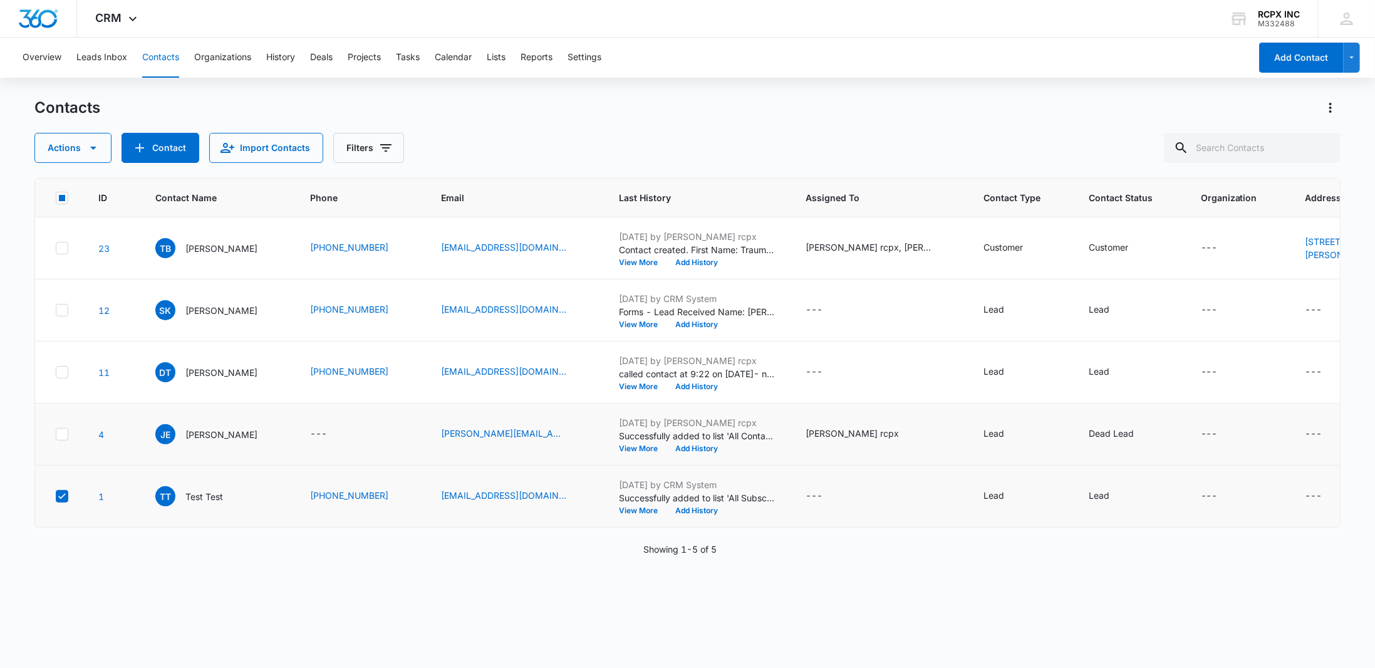
drag, startPoint x: 98, startPoint y: 576, endPoint x: 261, endPoint y: 599, distance: 163.8
click at [261, 527] on td "TT Test Test" at bounding box center [217, 496] width 155 height 62
click at [1327, 109] on icon "Actions" at bounding box center [1330, 107] width 15 height 15
click at [1334, 111] on icon "Actions" at bounding box center [1330, 107] width 15 height 15
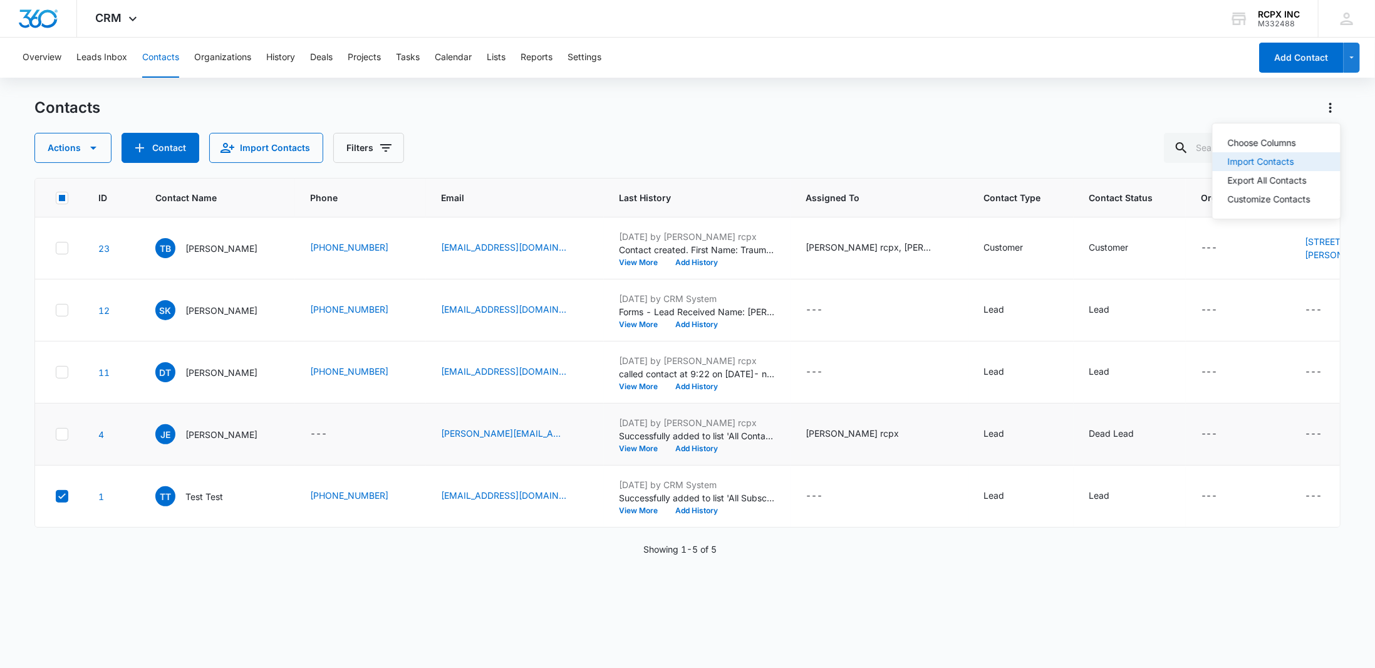
click at [1283, 160] on div "Import Contacts" at bounding box center [1269, 161] width 83 height 9
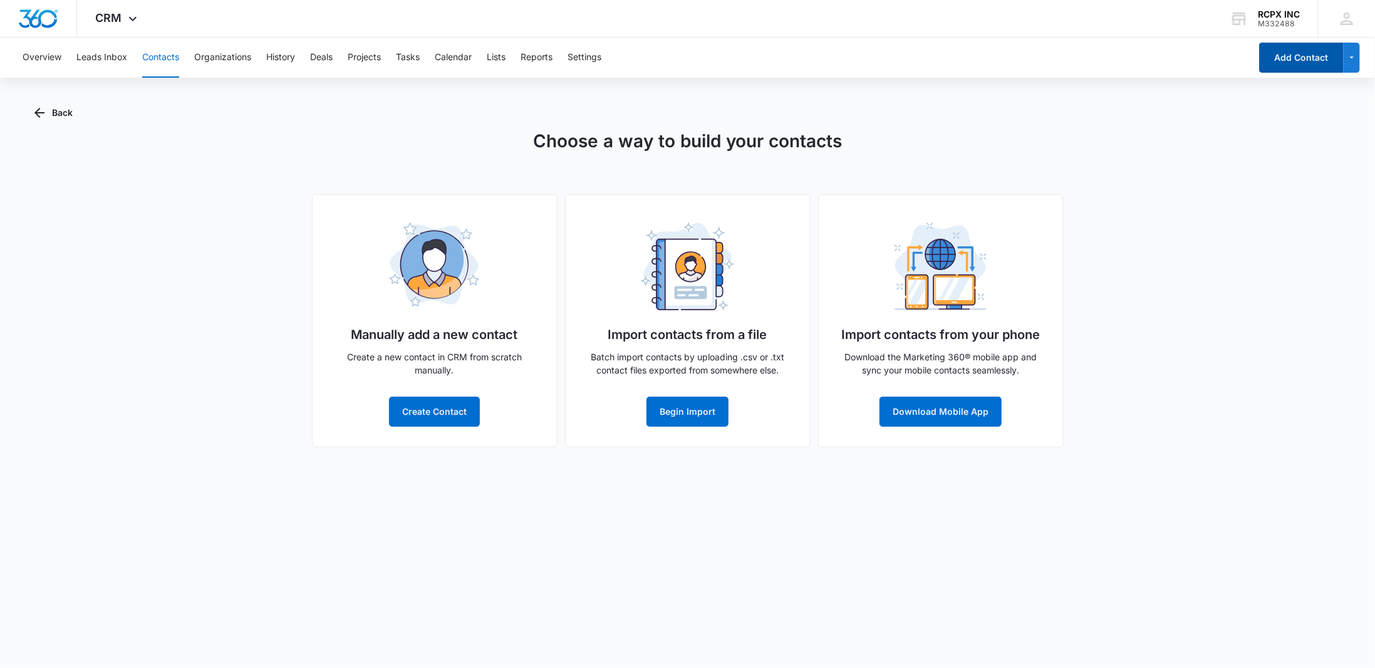
click at [1288, 63] on button "Add Contact" at bounding box center [1301, 58] width 85 height 30
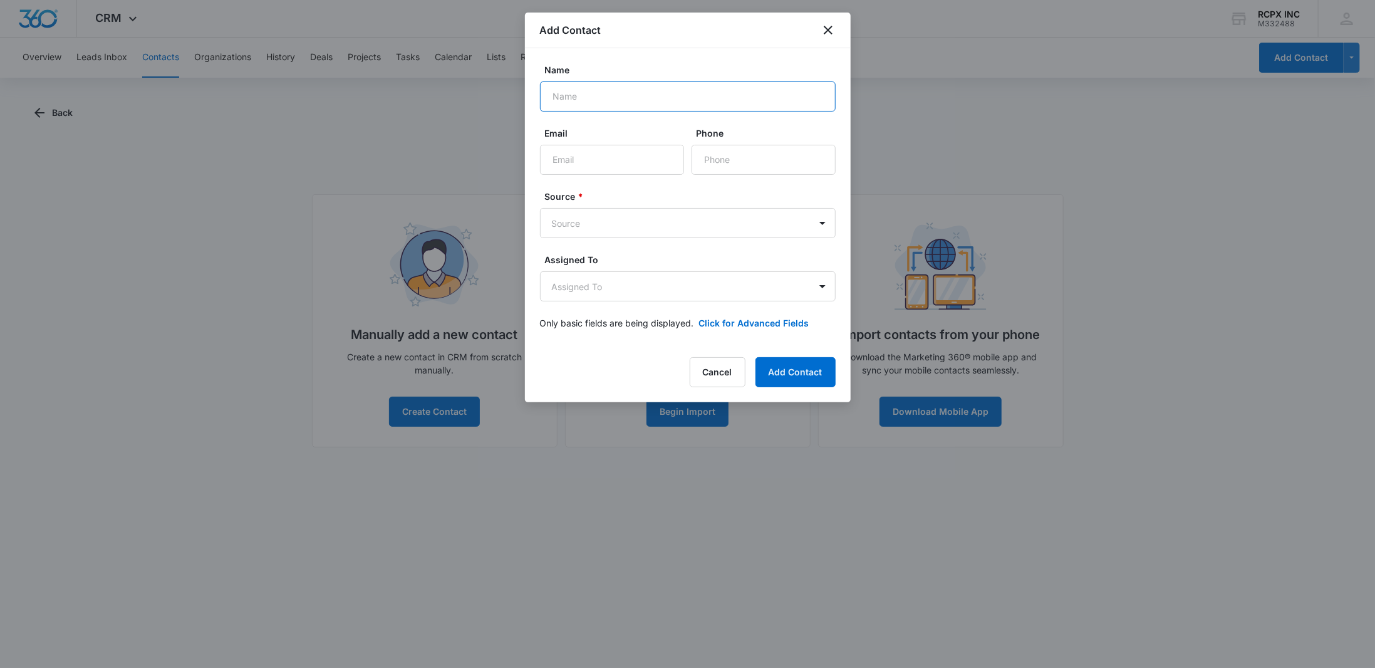
click at [578, 103] on input "Name" at bounding box center [688, 96] width 296 height 30
type input "[PERSON_NAME]"
click at [591, 170] on input "Email" at bounding box center [612, 160] width 144 height 30
type input "[EMAIL_ADDRESS][DOMAIN_NAME]"
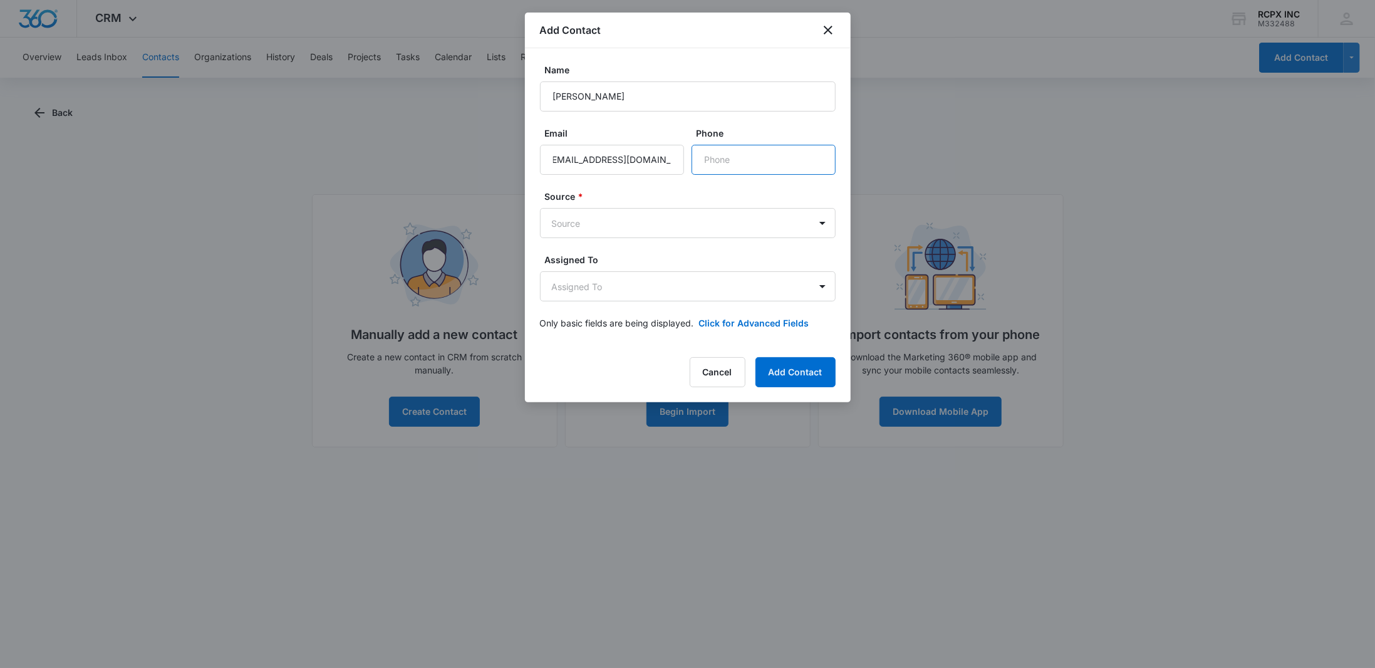
scroll to position [0, 0]
click at [803, 165] on input "Phone" at bounding box center [764, 160] width 144 height 30
type input "[PHONE_NUMBER]"
click at [811, 234] on body "CRM Apps Reputation Websites Forms CRM Email Social Payments POS Content Ads In…" at bounding box center [687, 334] width 1375 height 668
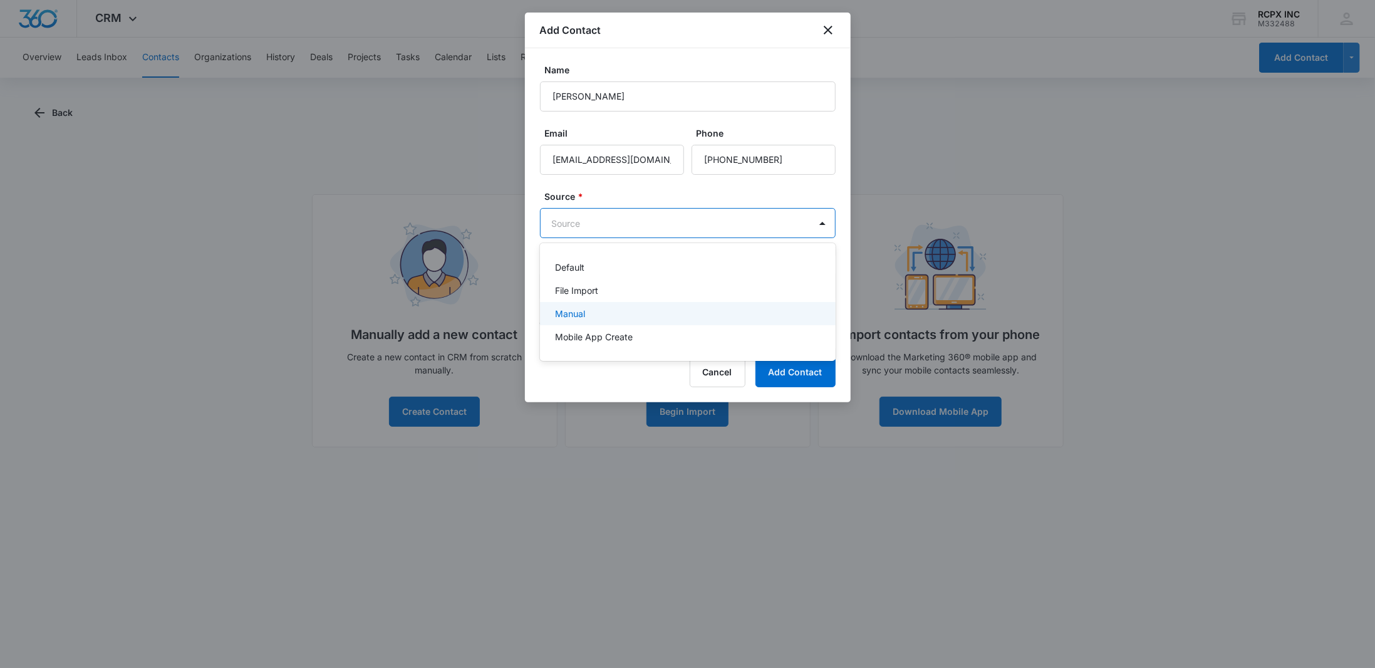
click at [765, 311] on div "Manual" at bounding box center [686, 313] width 263 height 13
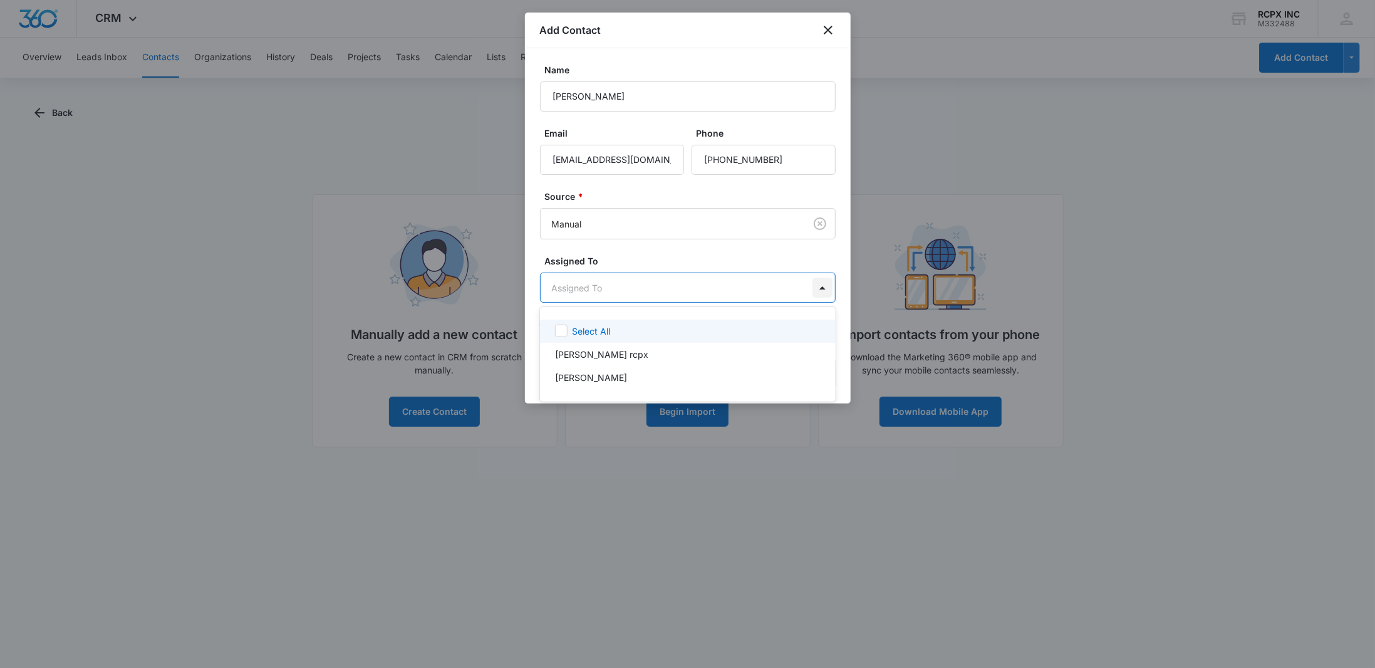
click at [813, 289] on body "CRM Apps Reputation Websites Forms CRM Email Social Payments POS Content Ads In…" at bounding box center [687, 334] width 1375 height 668
click at [750, 383] on div "[PERSON_NAME]" at bounding box center [686, 377] width 263 height 13
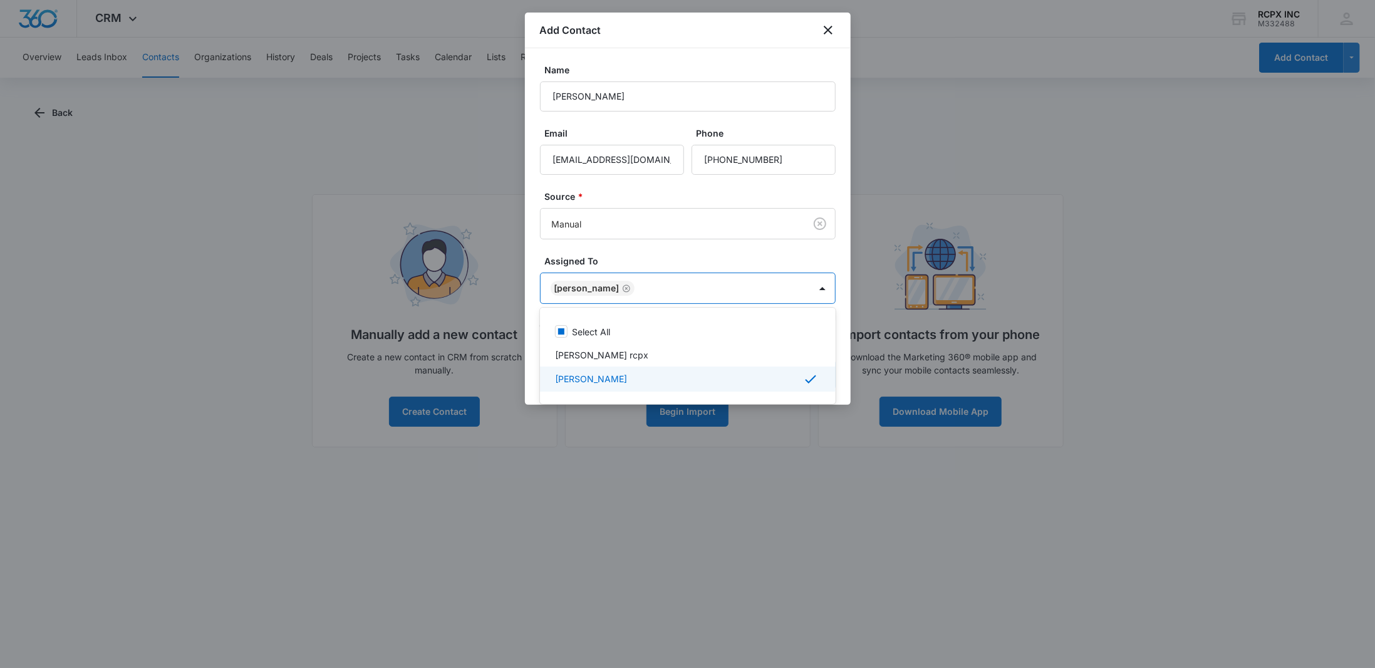
click at [824, 259] on div at bounding box center [687, 334] width 1375 height 668
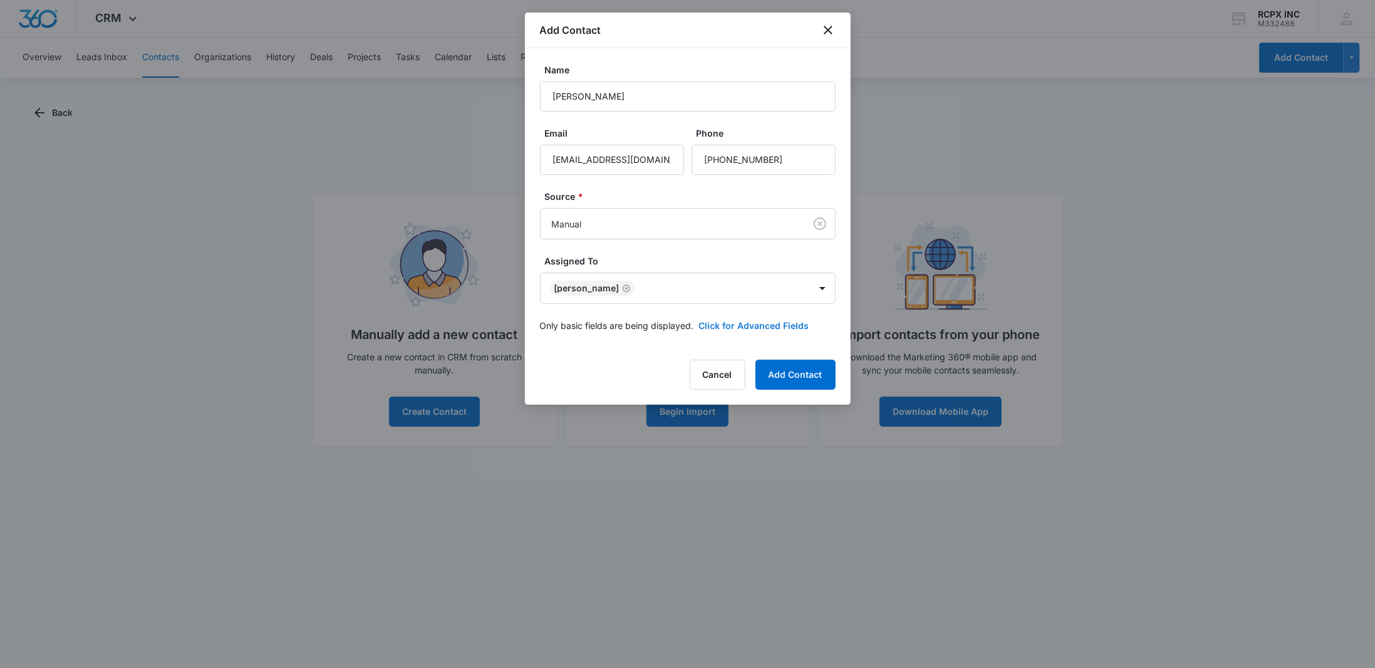
click at [797, 321] on button "Click for Advanced Fields" at bounding box center [754, 325] width 110 height 13
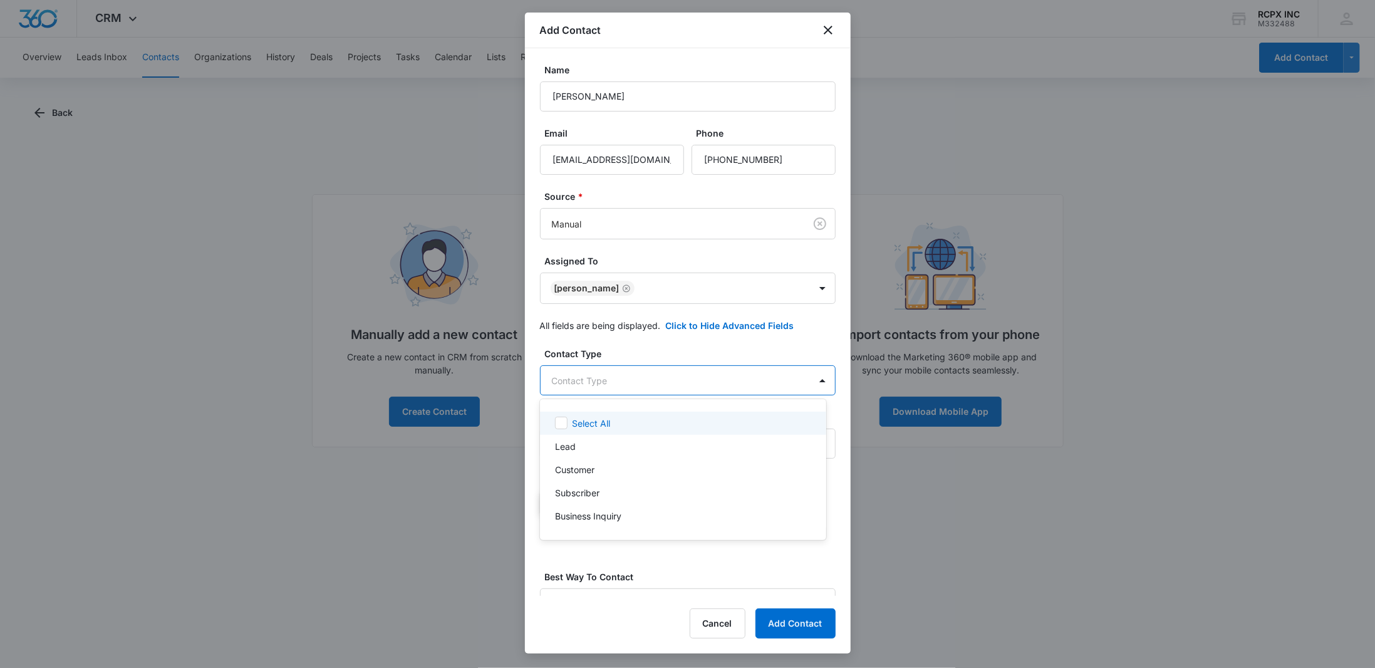
click at [805, 376] on body "CRM Apps Reputation Websites Forms CRM Email Social Payments POS Content Ads In…" at bounding box center [687, 334] width 1375 height 668
click at [779, 474] on div "Customer" at bounding box center [682, 469] width 254 height 13
click at [795, 346] on div at bounding box center [687, 334] width 1375 height 668
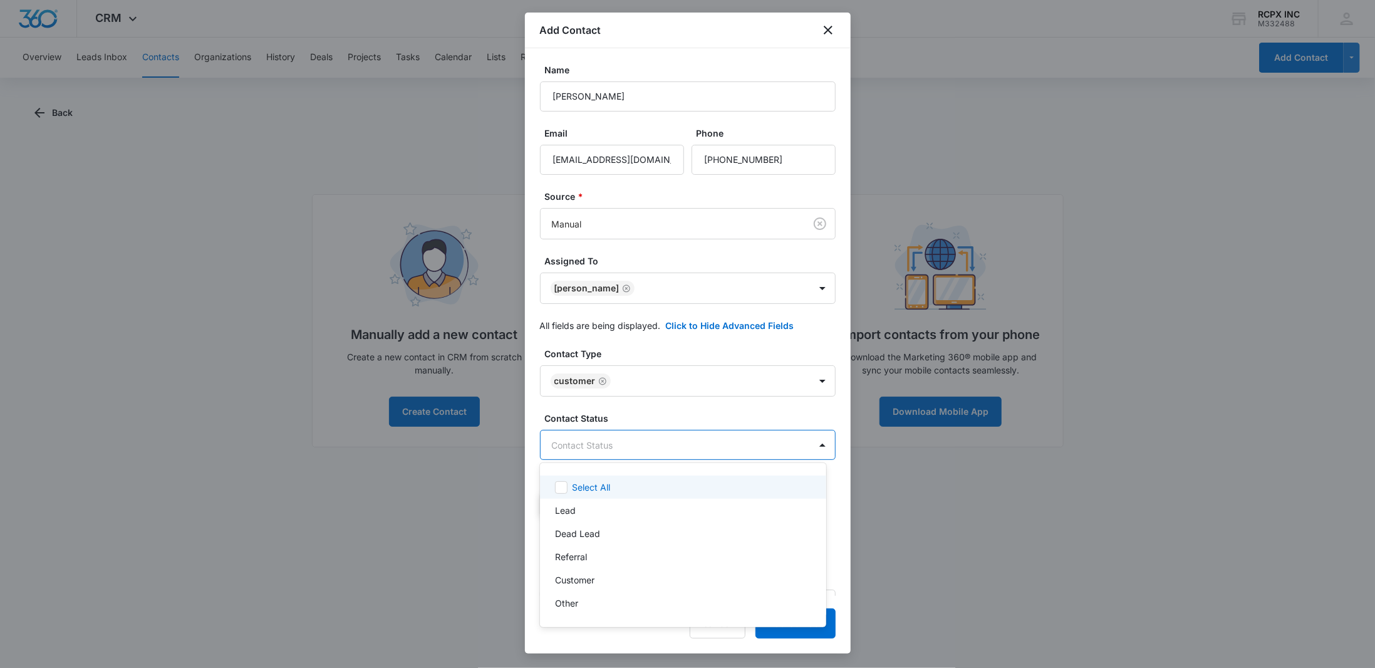
click at [800, 449] on body "CRM Apps Reputation Websites Forms CRM Email Social Payments POS Content Ads In…" at bounding box center [687, 334] width 1375 height 668
click at [750, 579] on div "Customer" at bounding box center [682, 579] width 254 height 13
click at [737, 406] on div at bounding box center [687, 334] width 1375 height 668
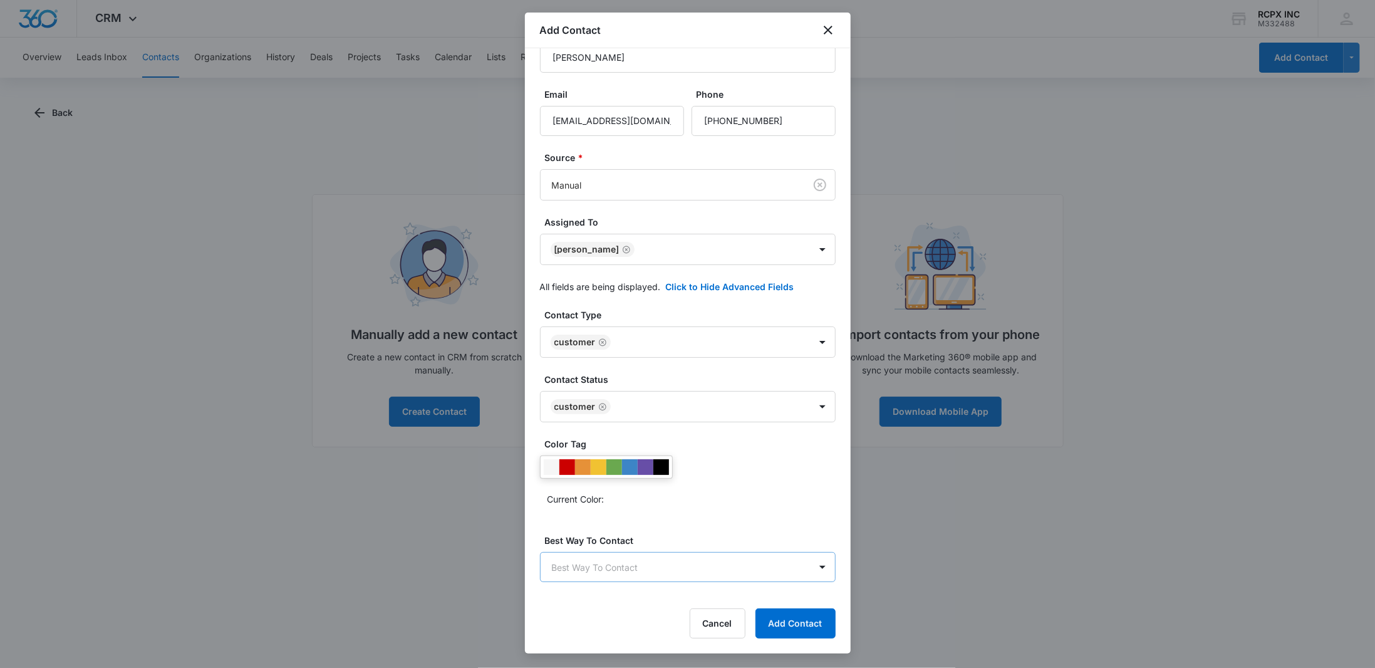
scroll to position [85, 0]
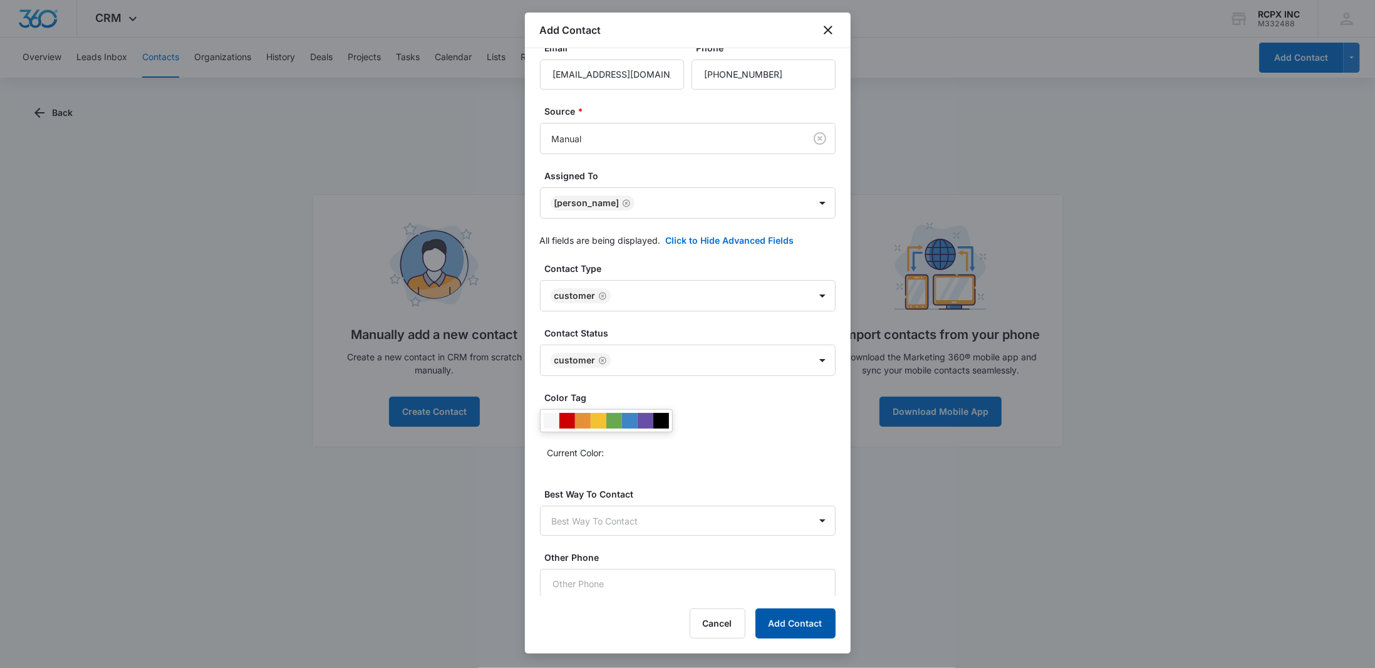
click at [814, 623] on button "Add Contact" at bounding box center [795, 623] width 80 height 30
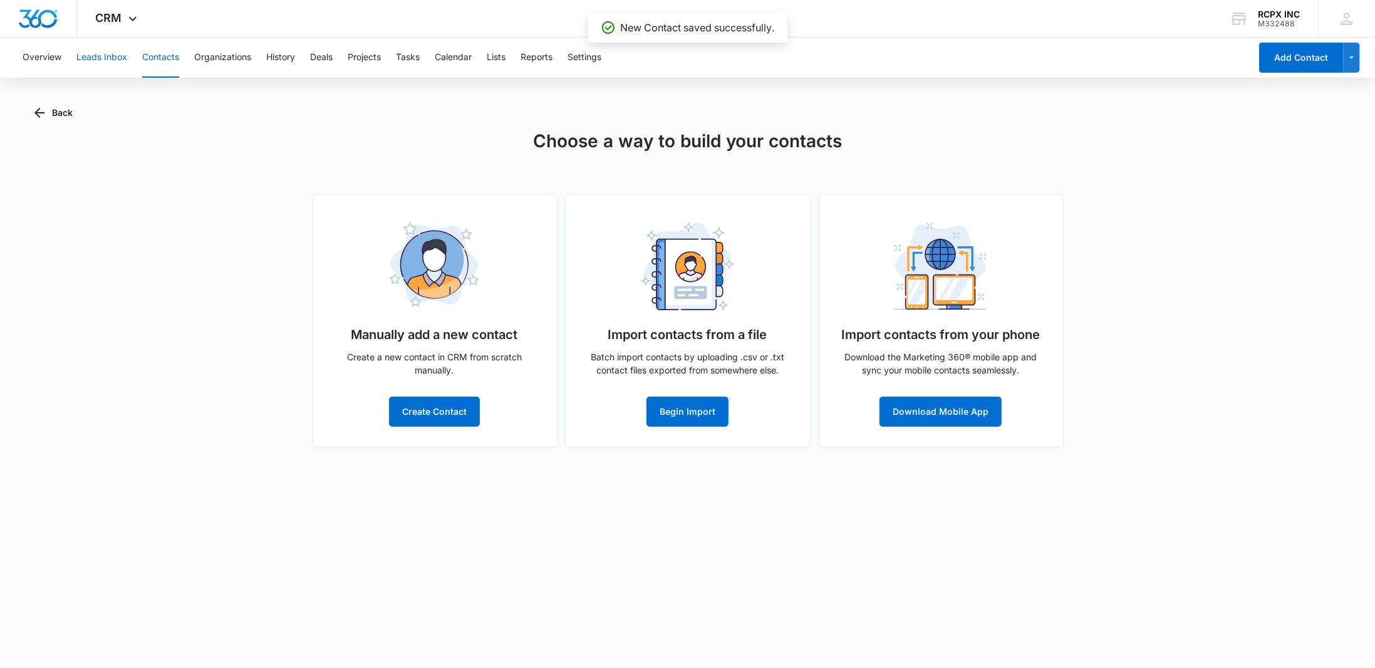
click at [98, 68] on button "Leads Inbox" at bounding box center [101, 58] width 51 height 40
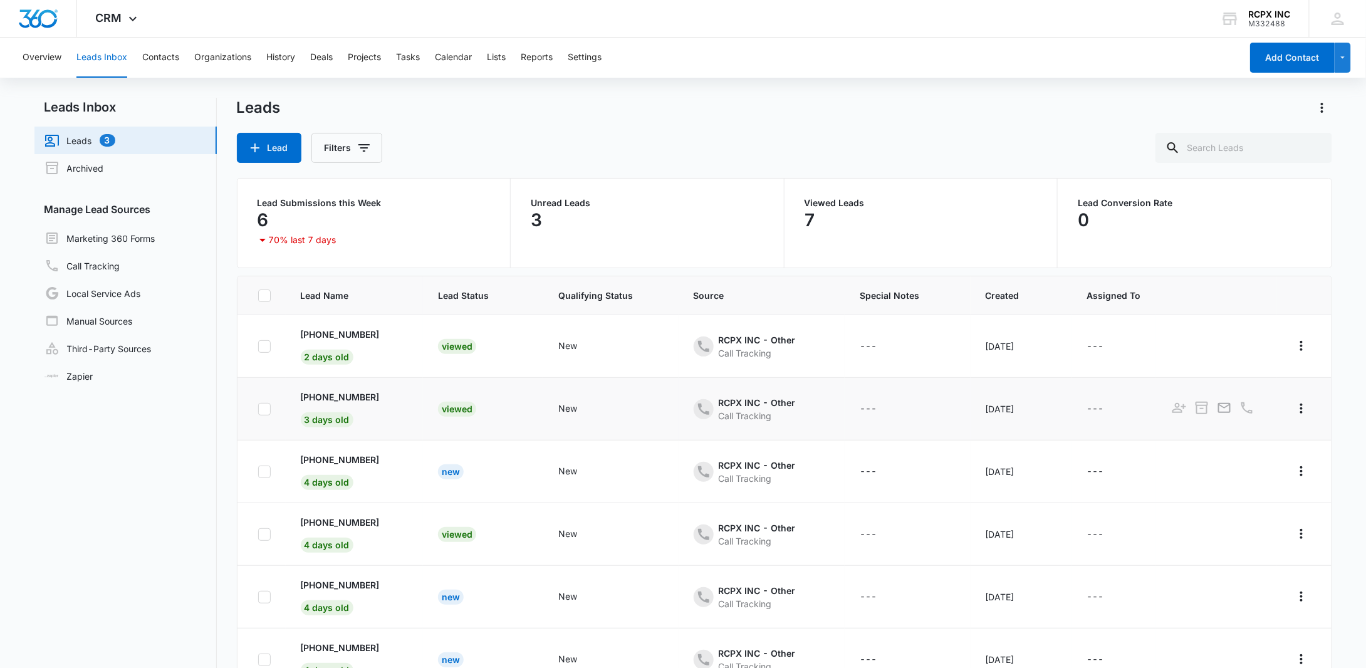
click at [459, 413] on div "Viewed" at bounding box center [457, 409] width 38 height 15
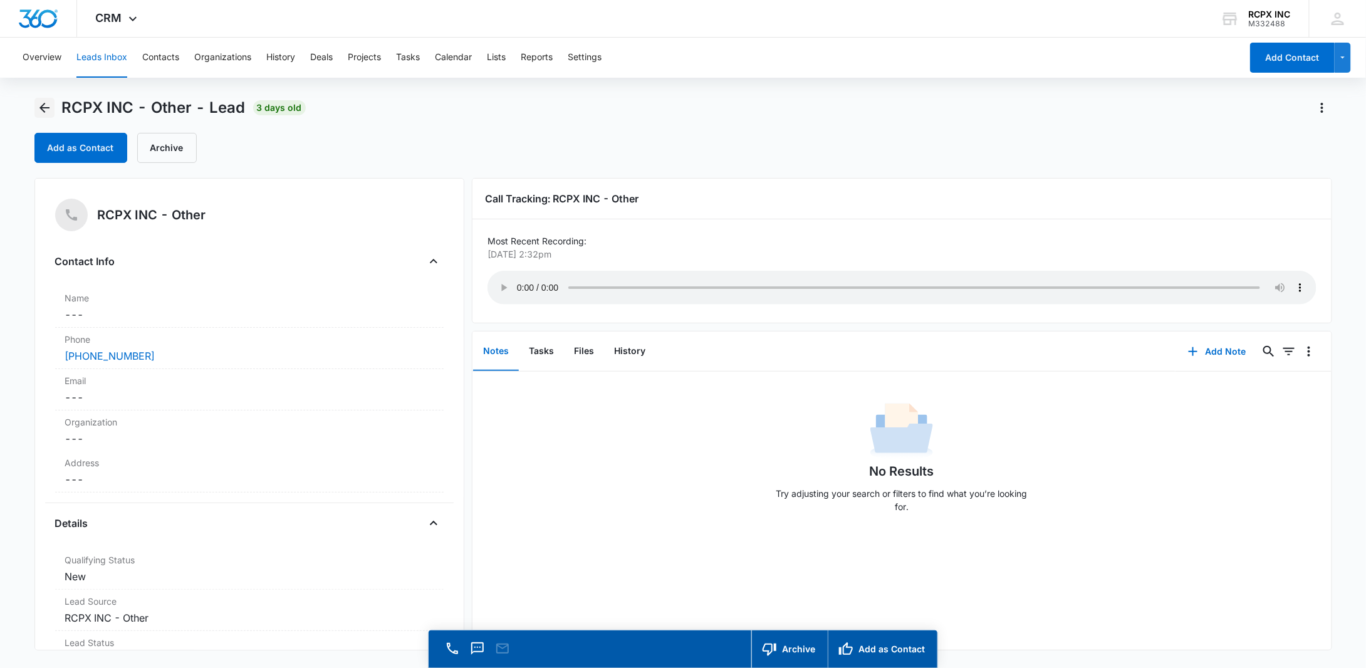
click at [49, 110] on icon "Back" at bounding box center [44, 107] width 15 height 15
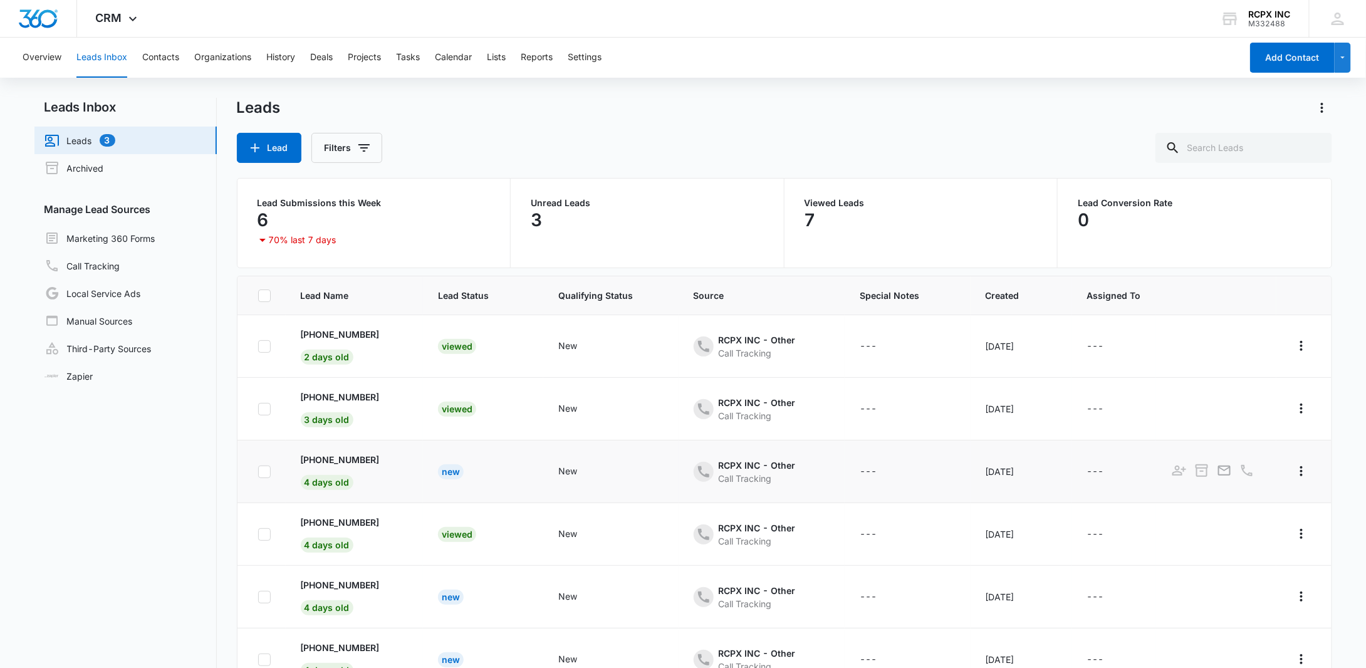
click at [447, 471] on div "New" at bounding box center [451, 471] width 26 height 15
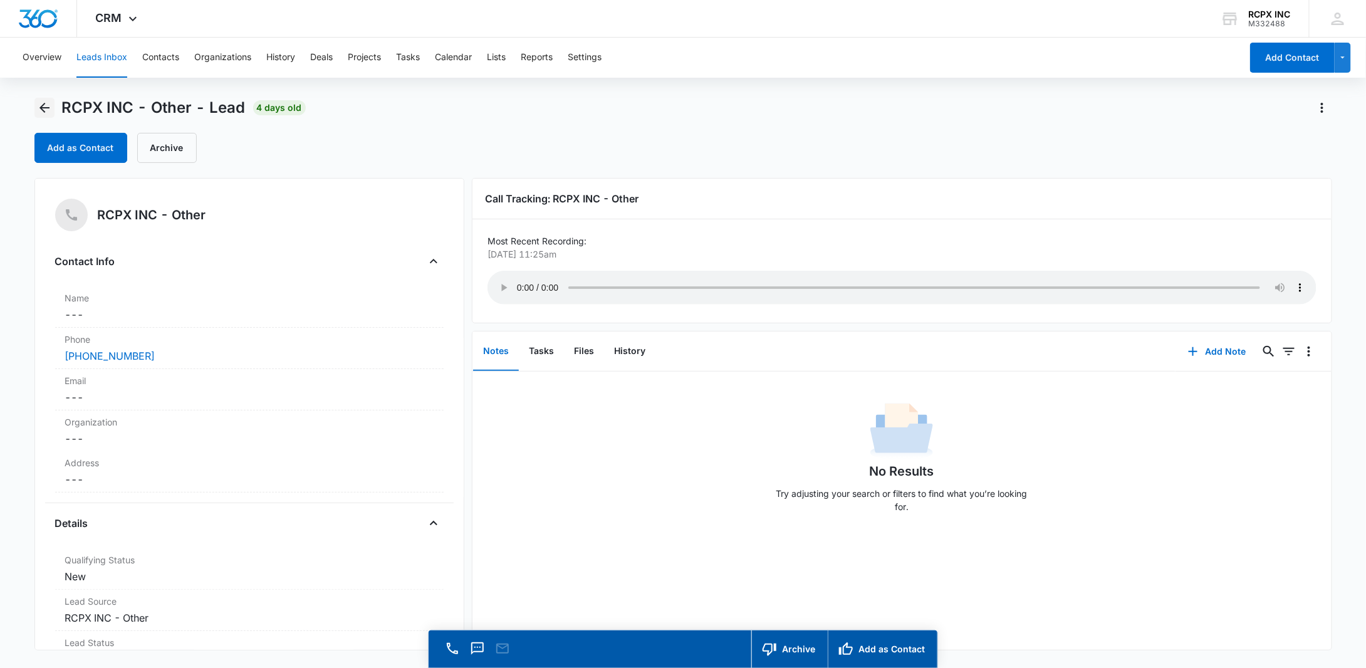
click at [45, 114] on icon "Back" at bounding box center [44, 107] width 15 height 15
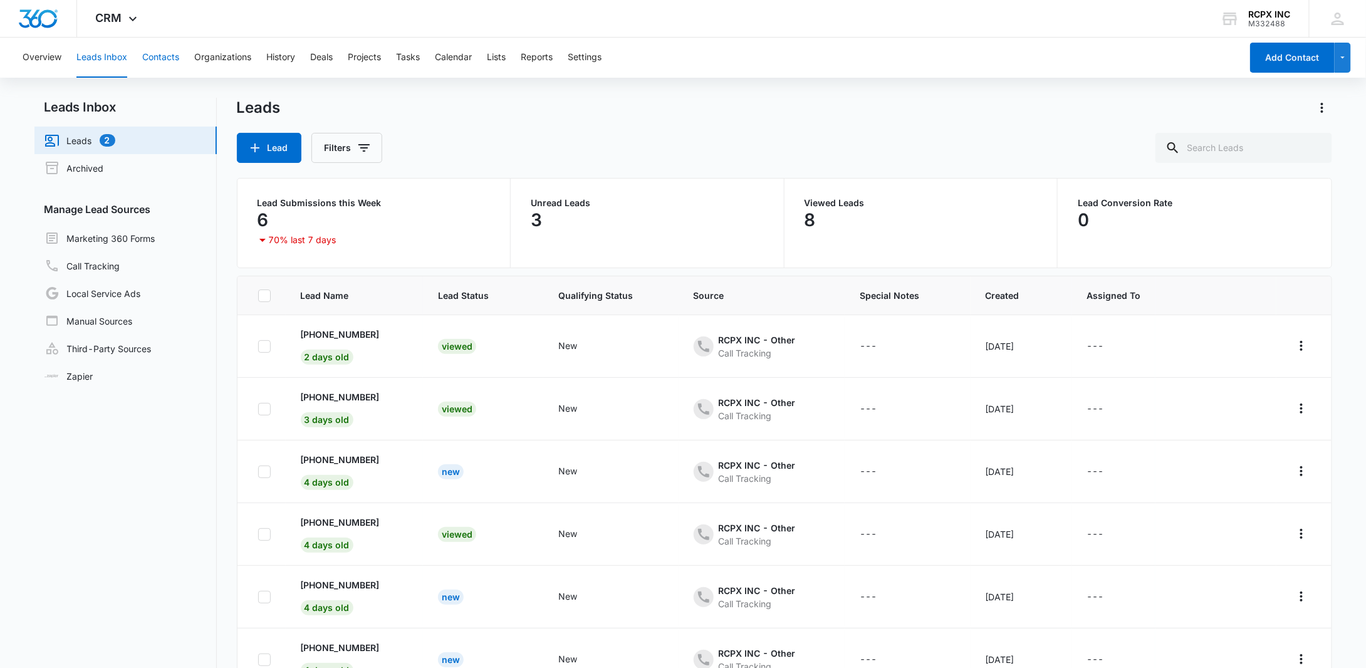
click at [155, 52] on button "Contacts" at bounding box center [160, 58] width 37 height 40
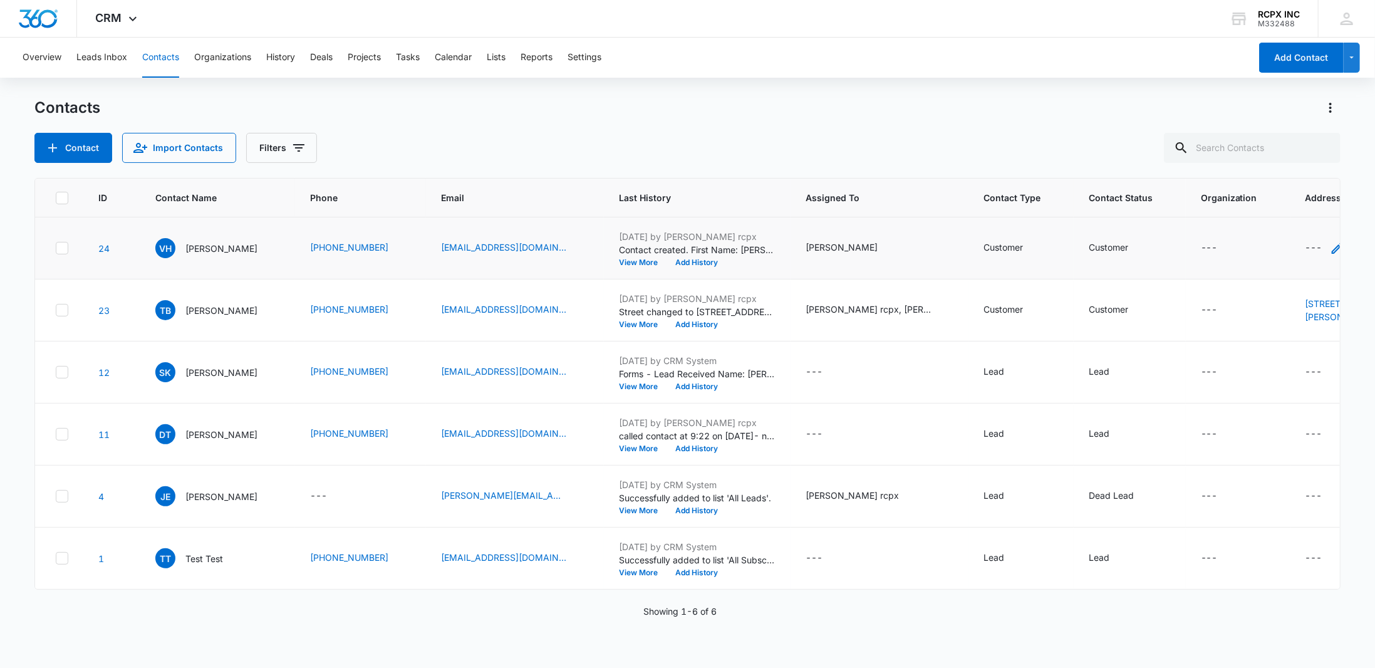
click at [1330, 246] on icon "Address - - Select to Edit Field" at bounding box center [1337, 248] width 15 height 15
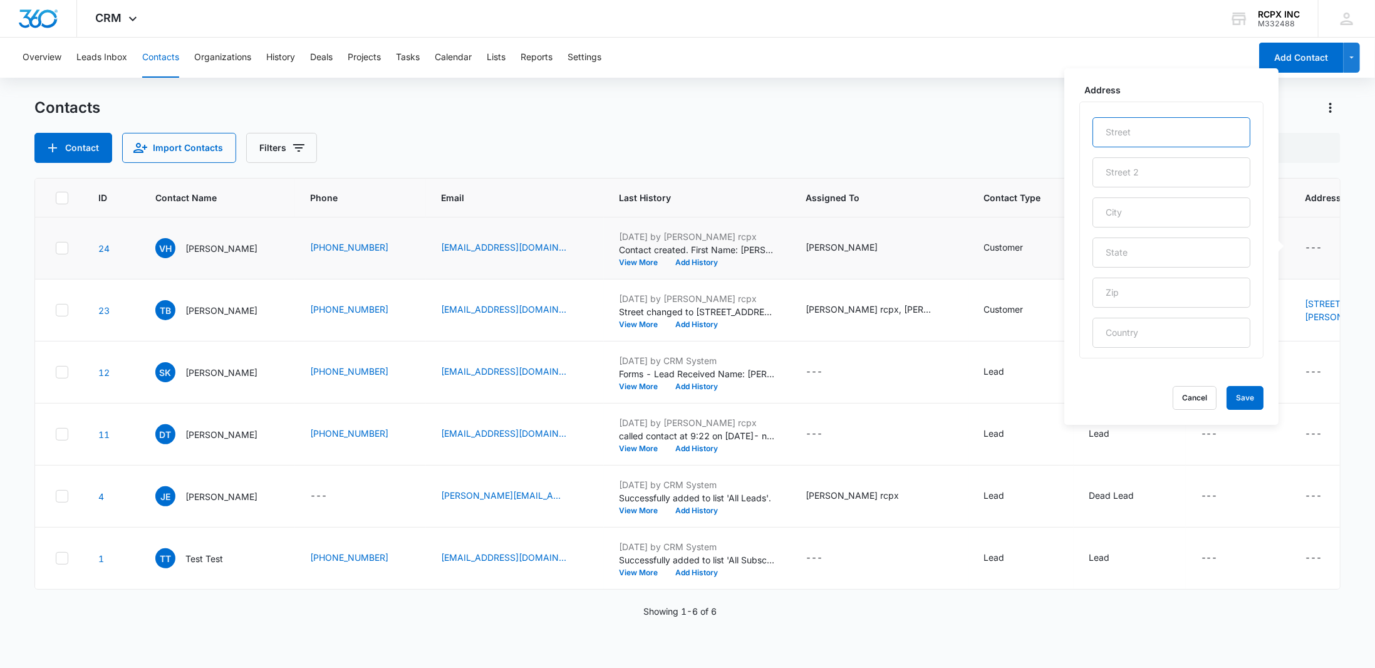
click at [1154, 130] on input "text" at bounding box center [1171, 132] width 158 height 30
type input "[STREET_ADDRESS]"
click at [1183, 211] on input "text" at bounding box center [1171, 212] width 158 height 30
type input "Macon"
type input "GA"
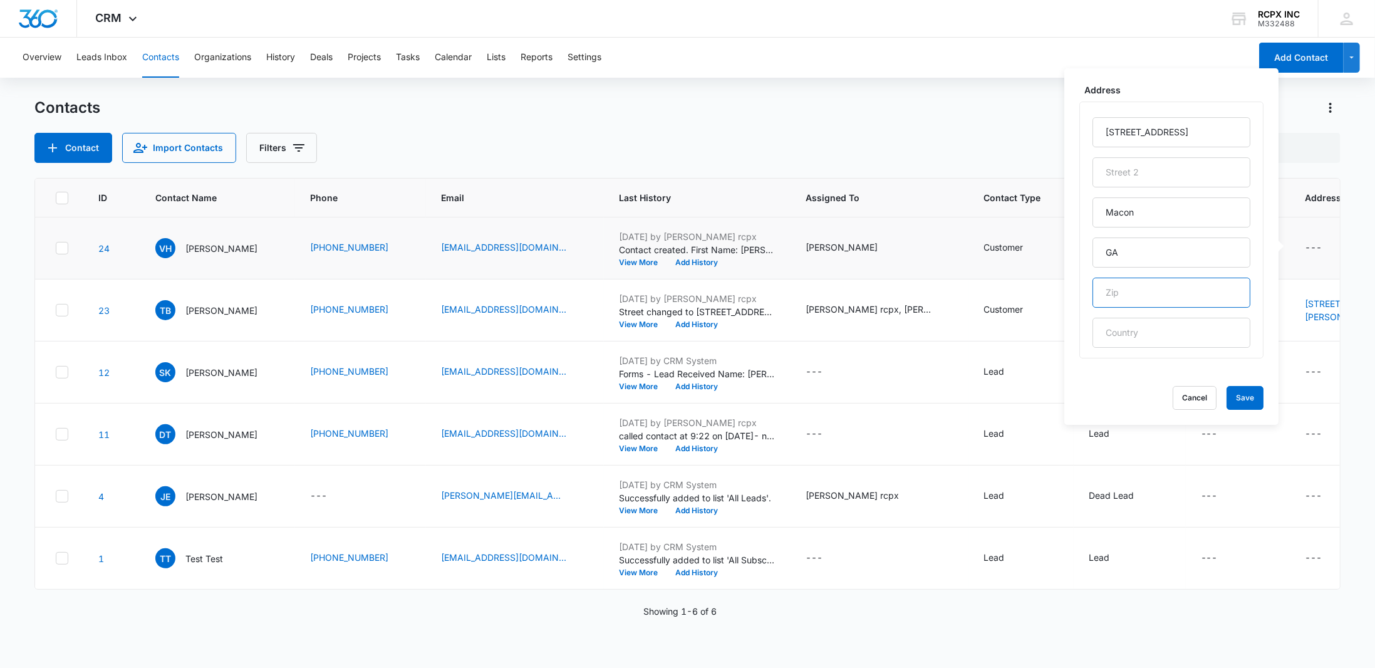
click at [1161, 296] on input "text" at bounding box center [1171, 292] width 158 height 30
type input "31210"
click at [1247, 398] on button "Save" at bounding box center [1244, 398] width 37 height 24
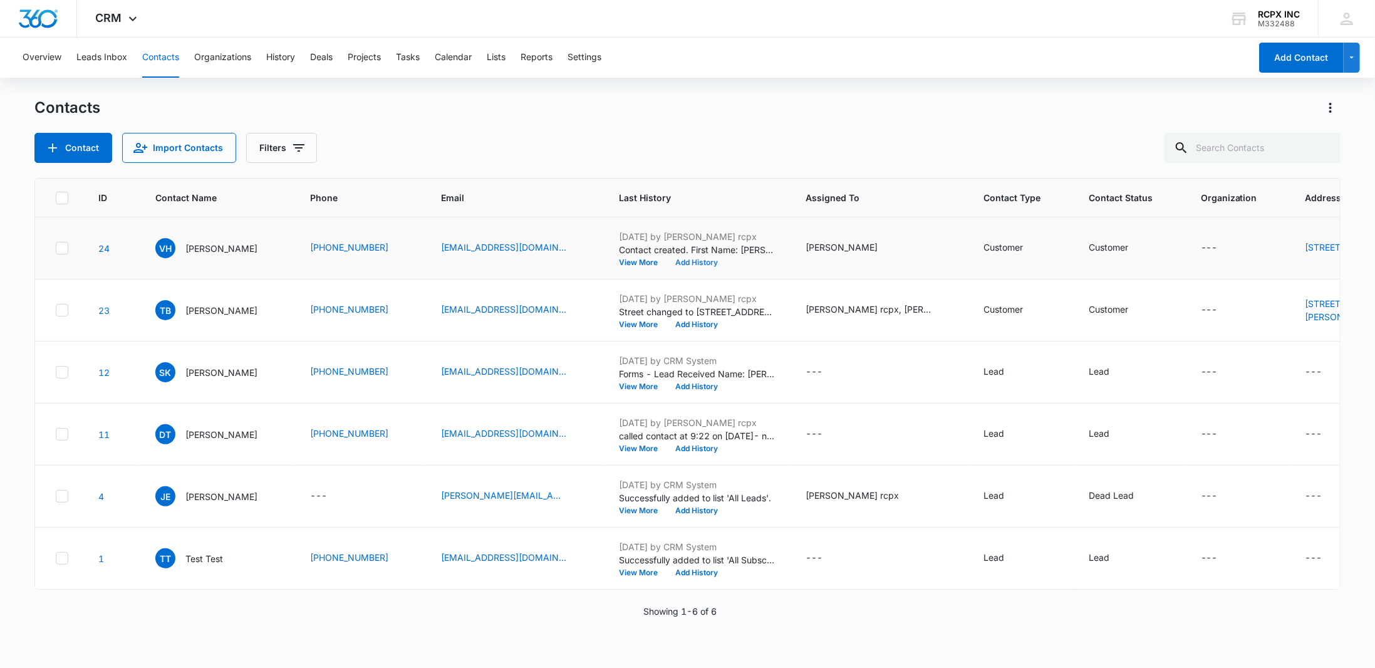
click at [700, 266] on button "Add History" at bounding box center [696, 263] width 60 height 8
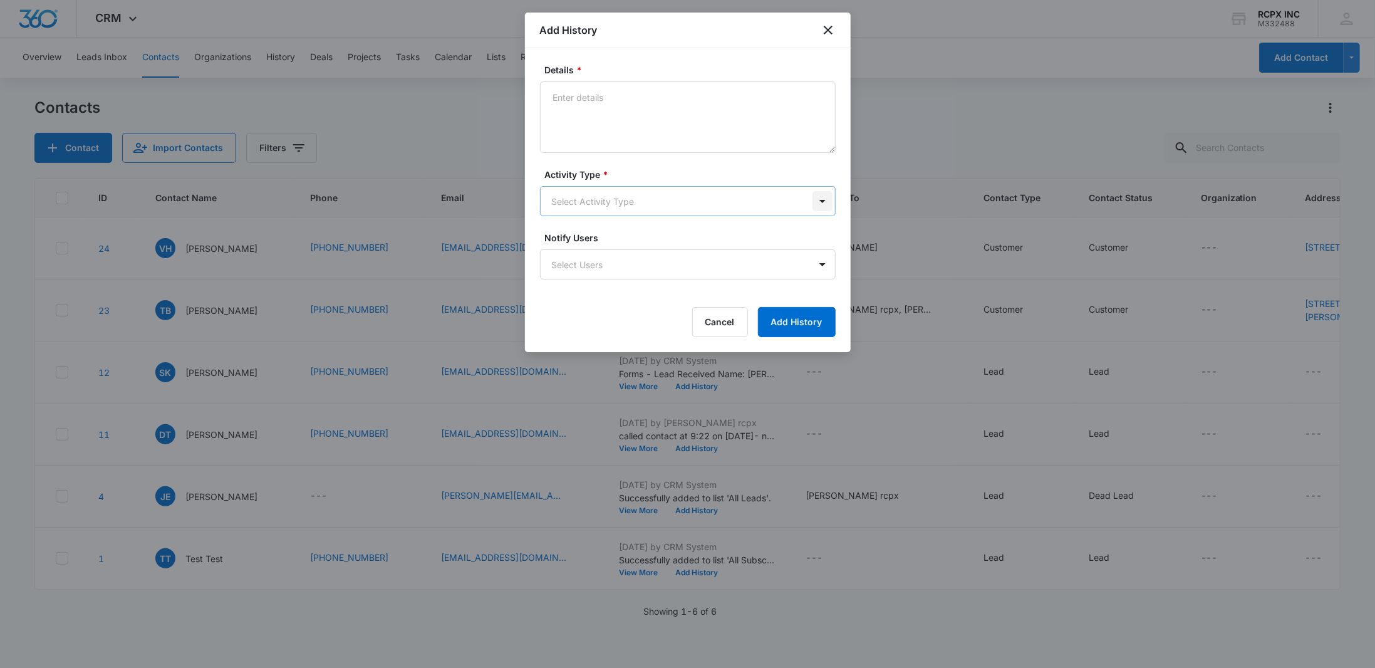
click at [827, 200] on body "CRM Apps Reputation Websites Forms CRM Email Social Payments POS Content Ads In…" at bounding box center [687, 334] width 1375 height 668
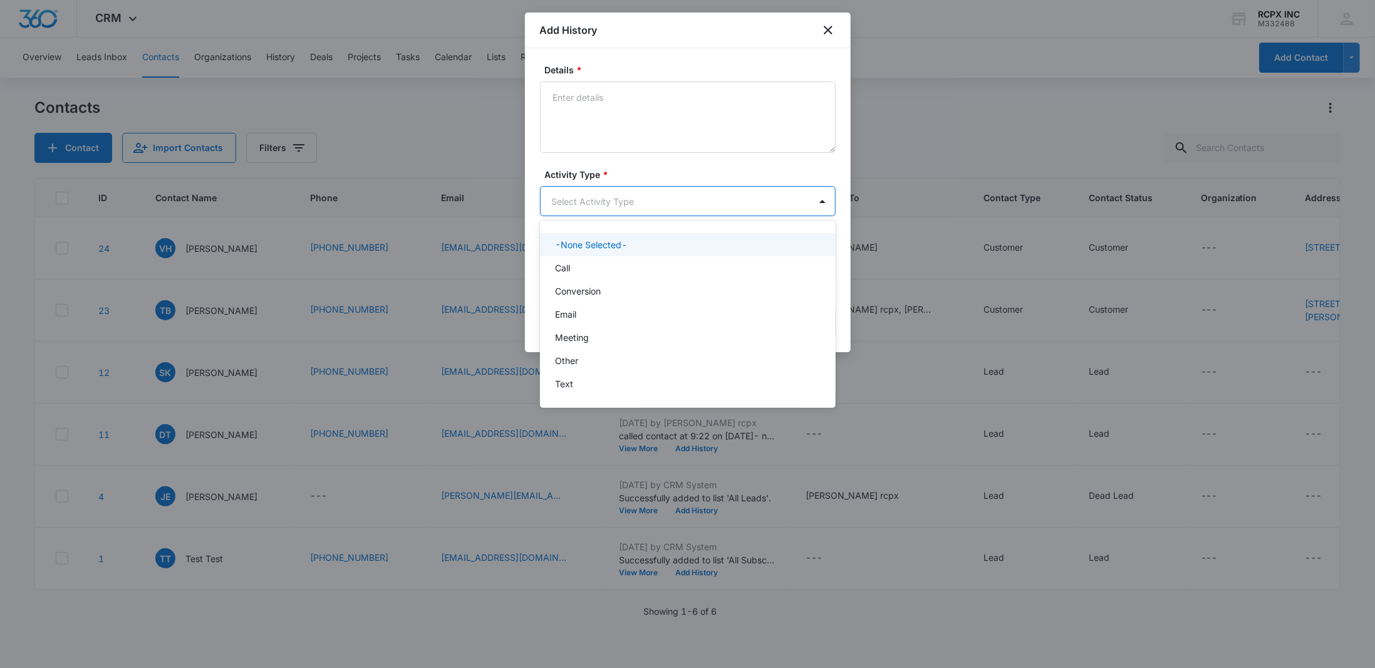
click at [823, 200] on div at bounding box center [687, 334] width 1375 height 668
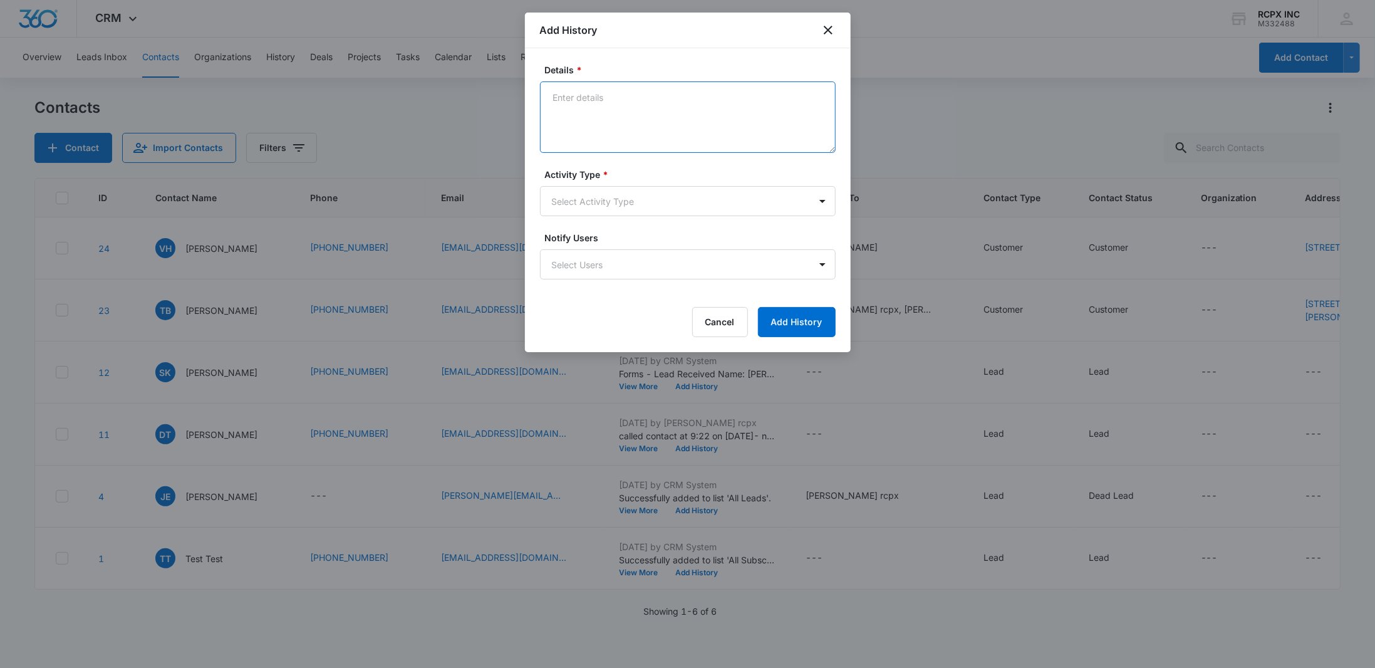
click at [660, 105] on textarea "Details *" at bounding box center [688, 116] width 296 height 71
click at [720, 98] on textarea "Quote 37 - Approved $300: patch and p;aint upstairs ceiling" at bounding box center [688, 116] width 296 height 71
click at [818, 98] on textarea "Quote 37 - Approved $300: patch and paint upstairs ceiling" at bounding box center [688, 116] width 296 height 71
click at [550, 94] on textarea "Quote 37 - Approved $300: patch and paint upstairs ceiling" at bounding box center [688, 116] width 296 height 71
click at [609, 106] on textarea "[DATE]: Quote 37 - Approved $300: patch and paint upstairs ceiling" at bounding box center [688, 116] width 296 height 71
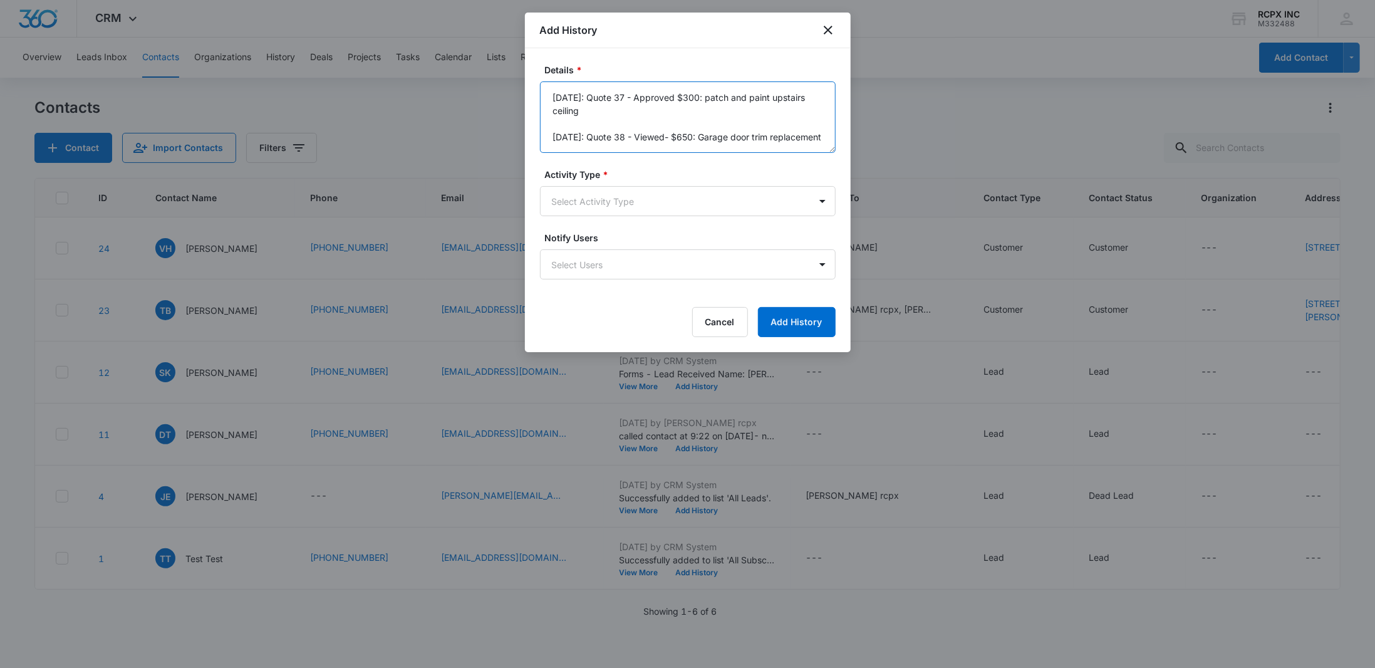
scroll to position [3, 0]
type textarea "[DATE]: Quote 37 - Approved $300: patch and paint upstairs ceiling [DATE]: Quot…"
click at [807, 326] on button "Add History" at bounding box center [797, 322] width 78 height 30
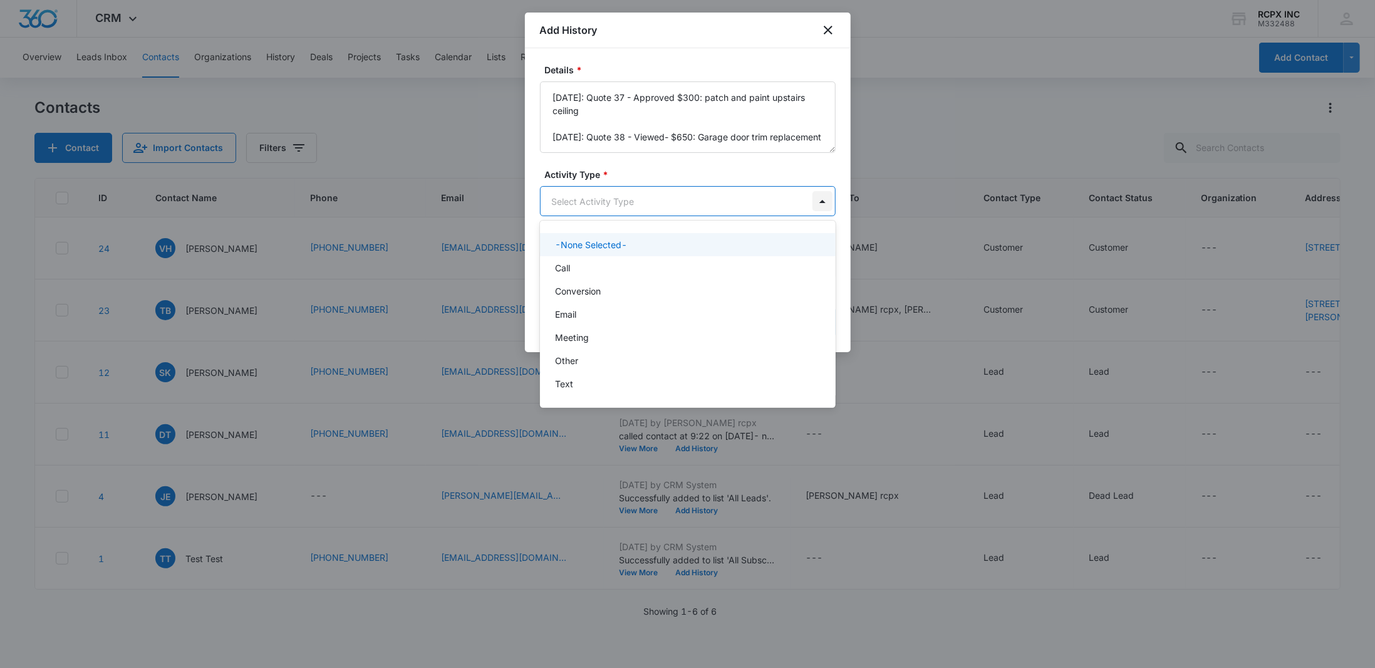
click at [822, 198] on body "CRM Apps Reputation Websites Forms CRM Email Social Payments POS Content Ads In…" at bounding box center [687, 334] width 1375 height 668
click at [744, 360] on div "Other" at bounding box center [686, 360] width 263 height 13
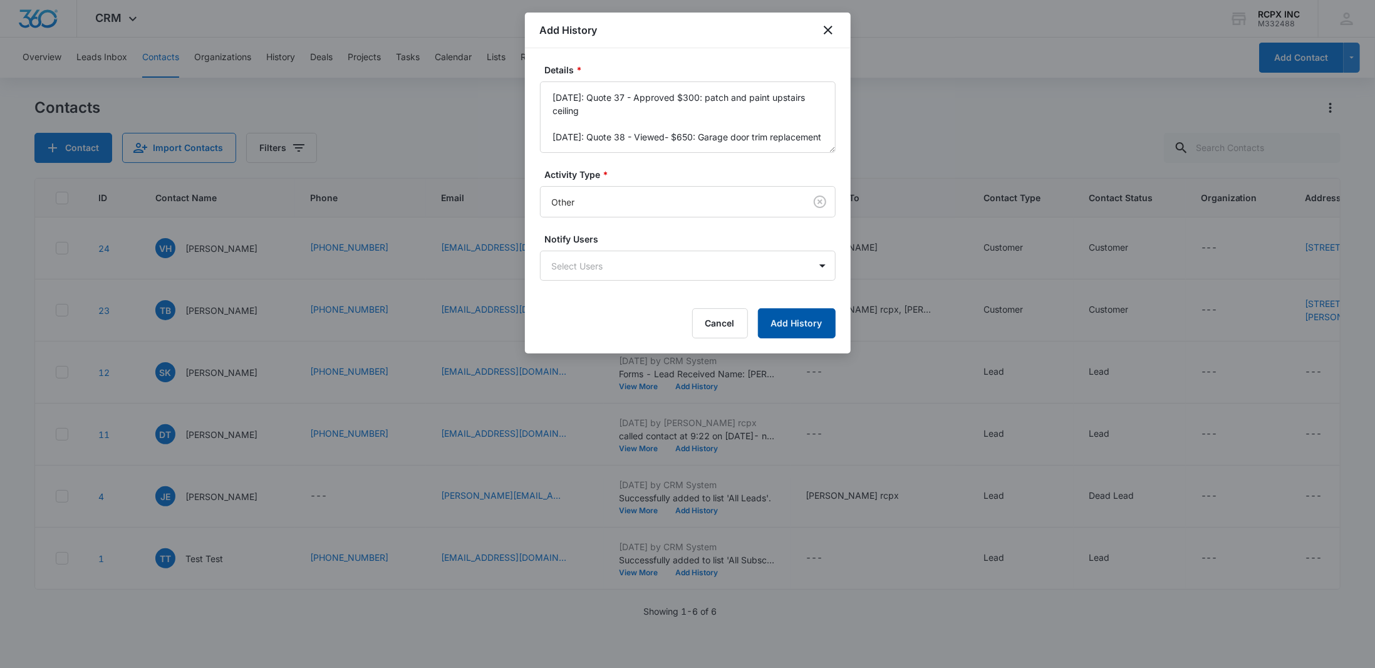
click at [811, 326] on button "Add History" at bounding box center [797, 323] width 78 height 30
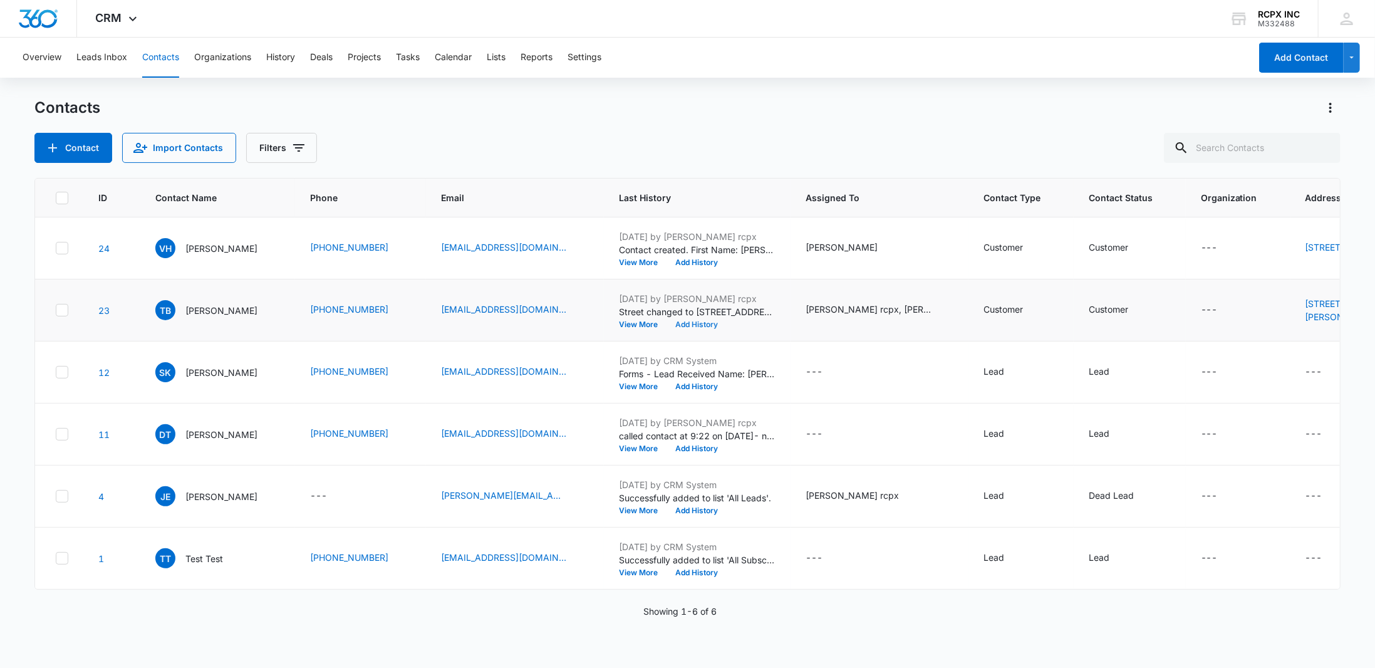
click at [702, 328] on button "Add History" at bounding box center [696, 325] width 60 height 8
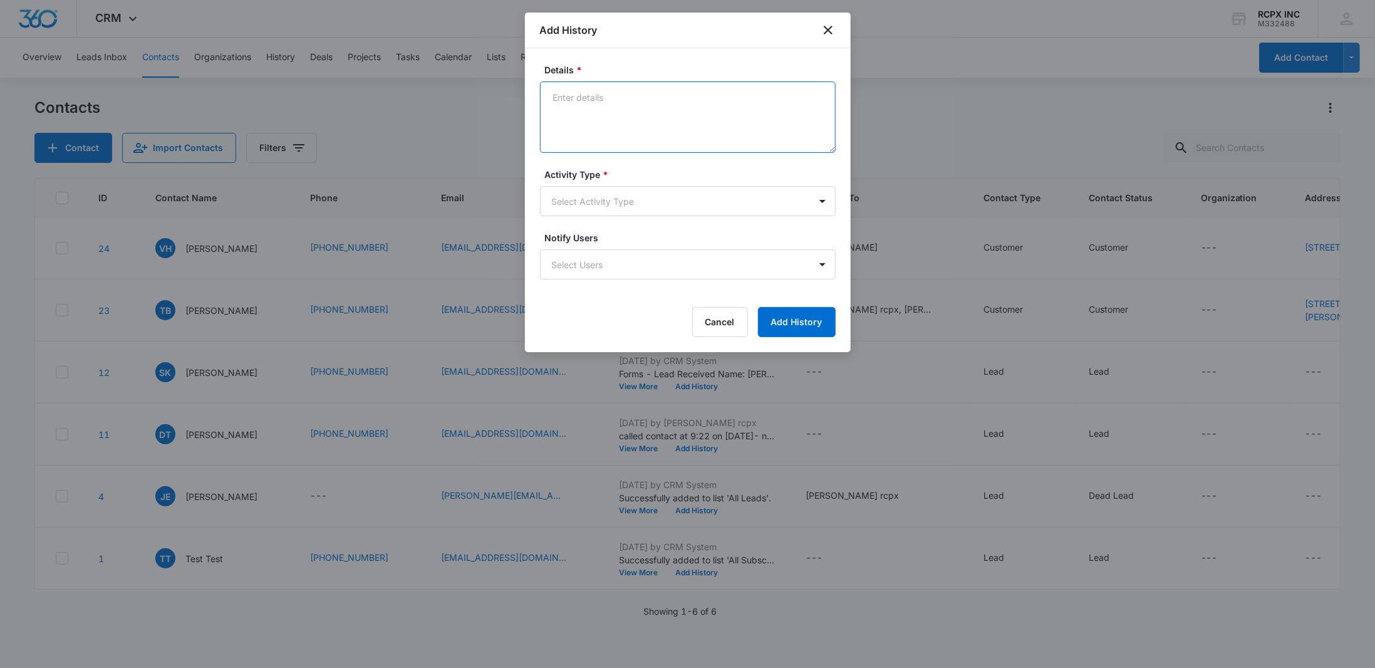
click at [660, 112] on textarea "Details *" at bounding box center [688, 116] width 296 height 71
type textarea "[DATE] - Quote 25 - [PERSON_NAME] Project - Approved: $7900.00 [DATE] - Quote 2…"
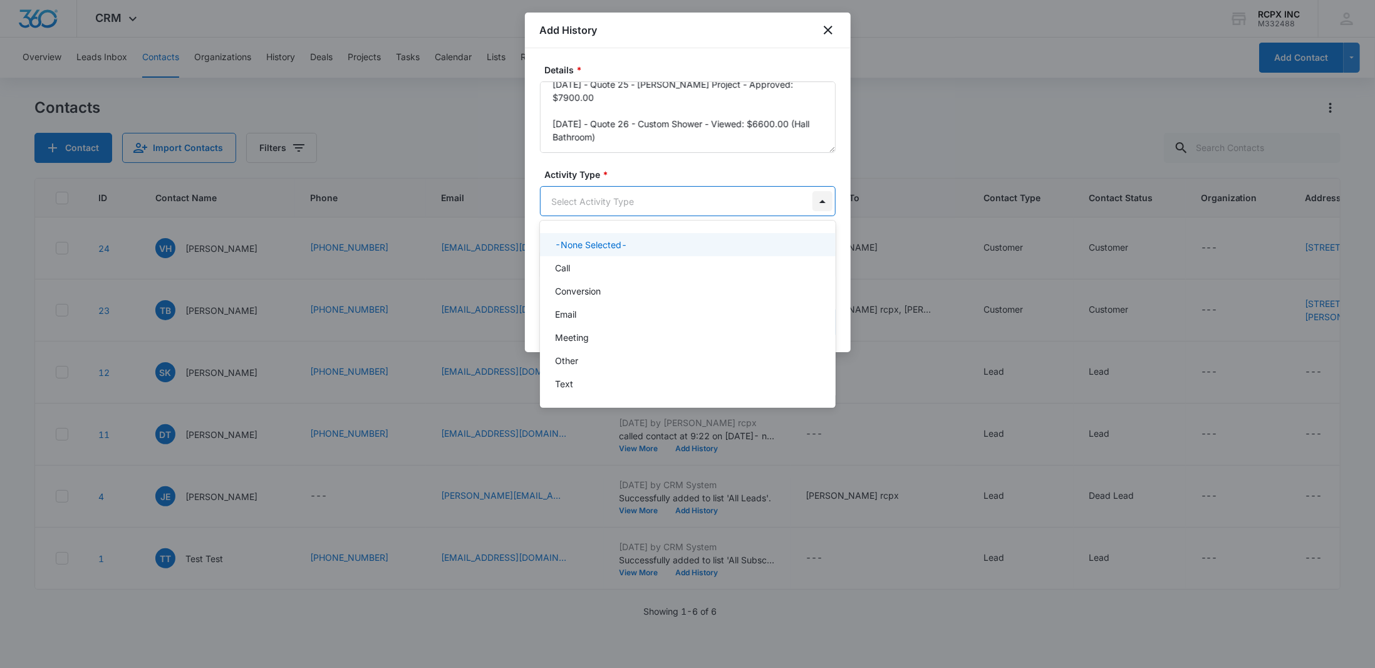
click at [826, 203] on body "CRM Apps Reputation Websites Forms CRM Email Social Payments POS Content Ads In…" at bounding box center [687, 334] width 1375 height 668
click at [760, 361] on div "Other" at bounding box center [686, 360] width 263 height 13
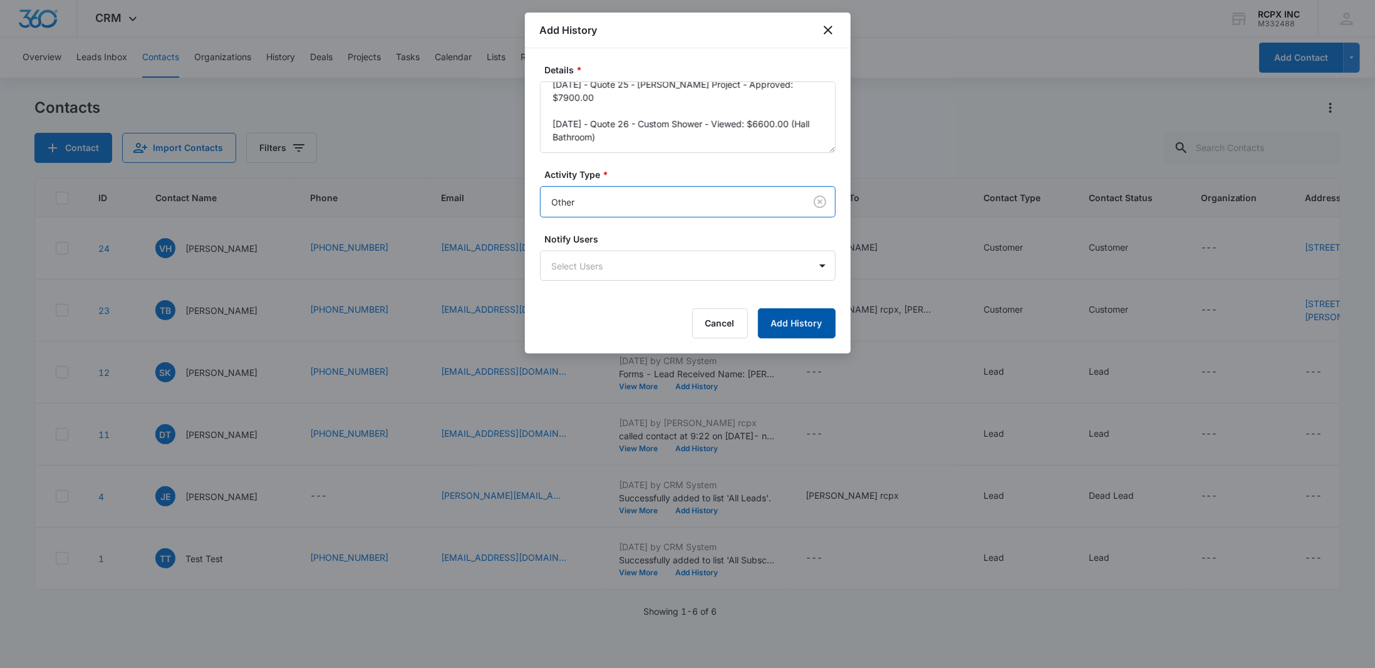
click at [806, 328] on button "Add History" at bounding box center [797, 323] width 78 height 30
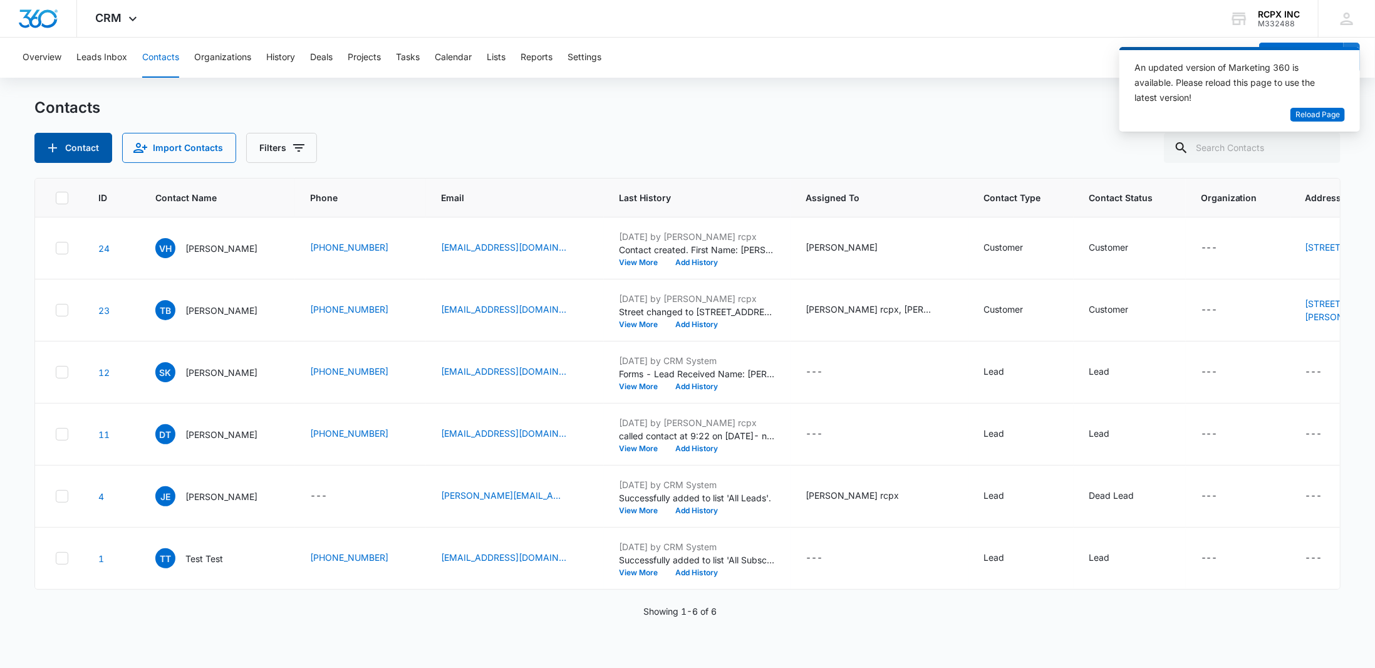
click at [54, 143] on icon "Add Contact" at bounding box center [52, 147] width 15 height 15
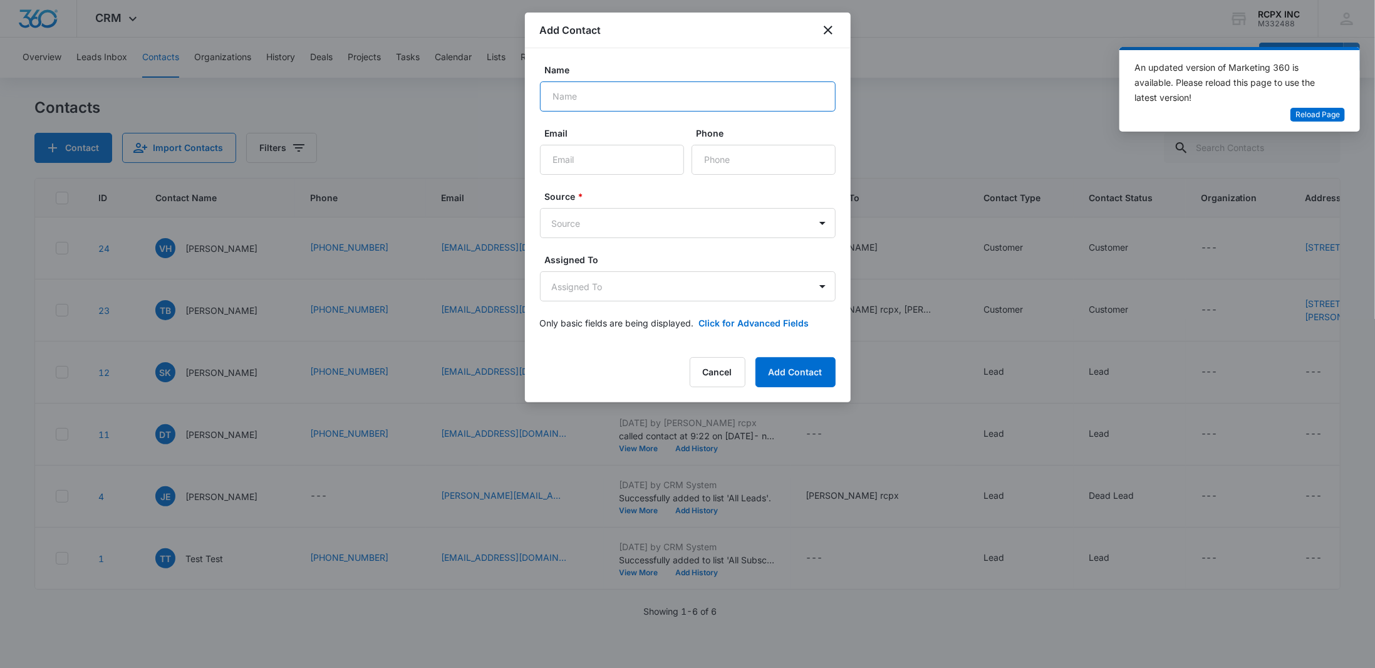
click at [727, 98] on input "Name" at bounding box center [688, 96] width 296 height 30
type input "[PERSON_NAME]"
click at [671, 167] on input "Email" at bounding box center [612, 160] width 144 height 30
click at [826, 36] on icon "close" at bounding box center [828, 30] width 15 height 15
